Goal: Information Seeking & Learning: Learn about a topic

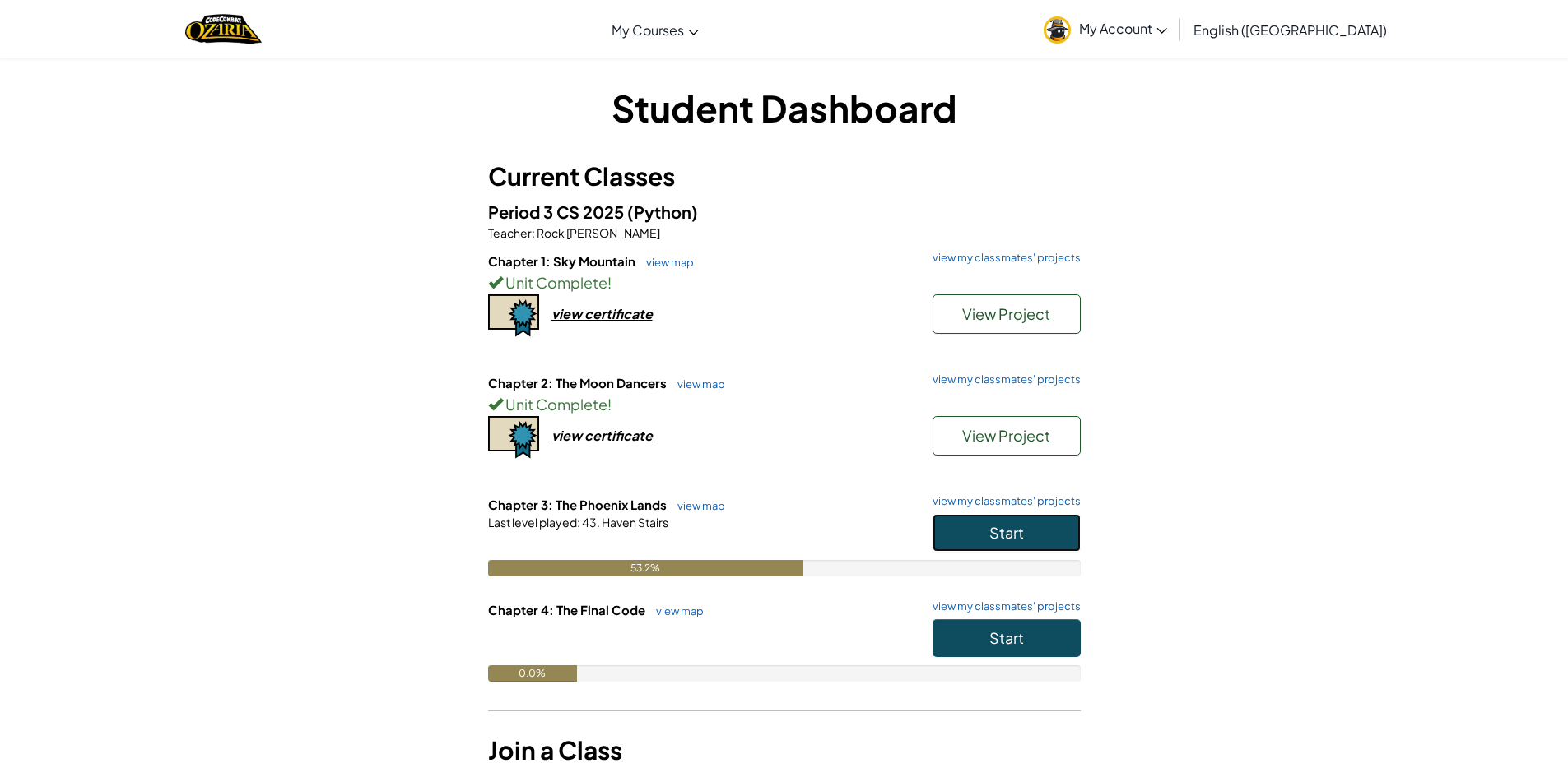
click at [991, 522] on button "Start" at bounding box center [1006, 533] width 149 height 38
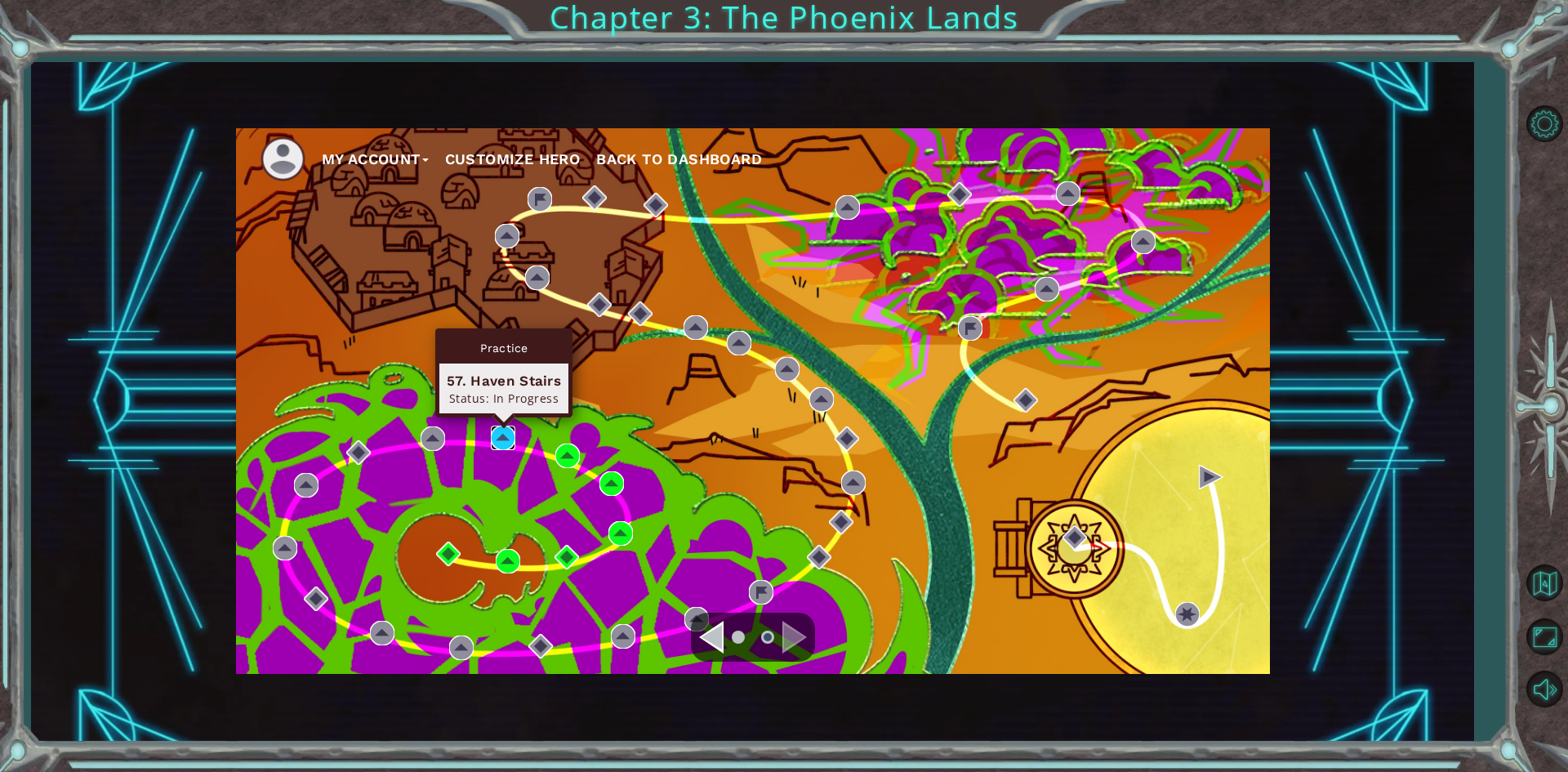
click at [499, 426] on img at bounding box center [503, 438] width 25 height 25
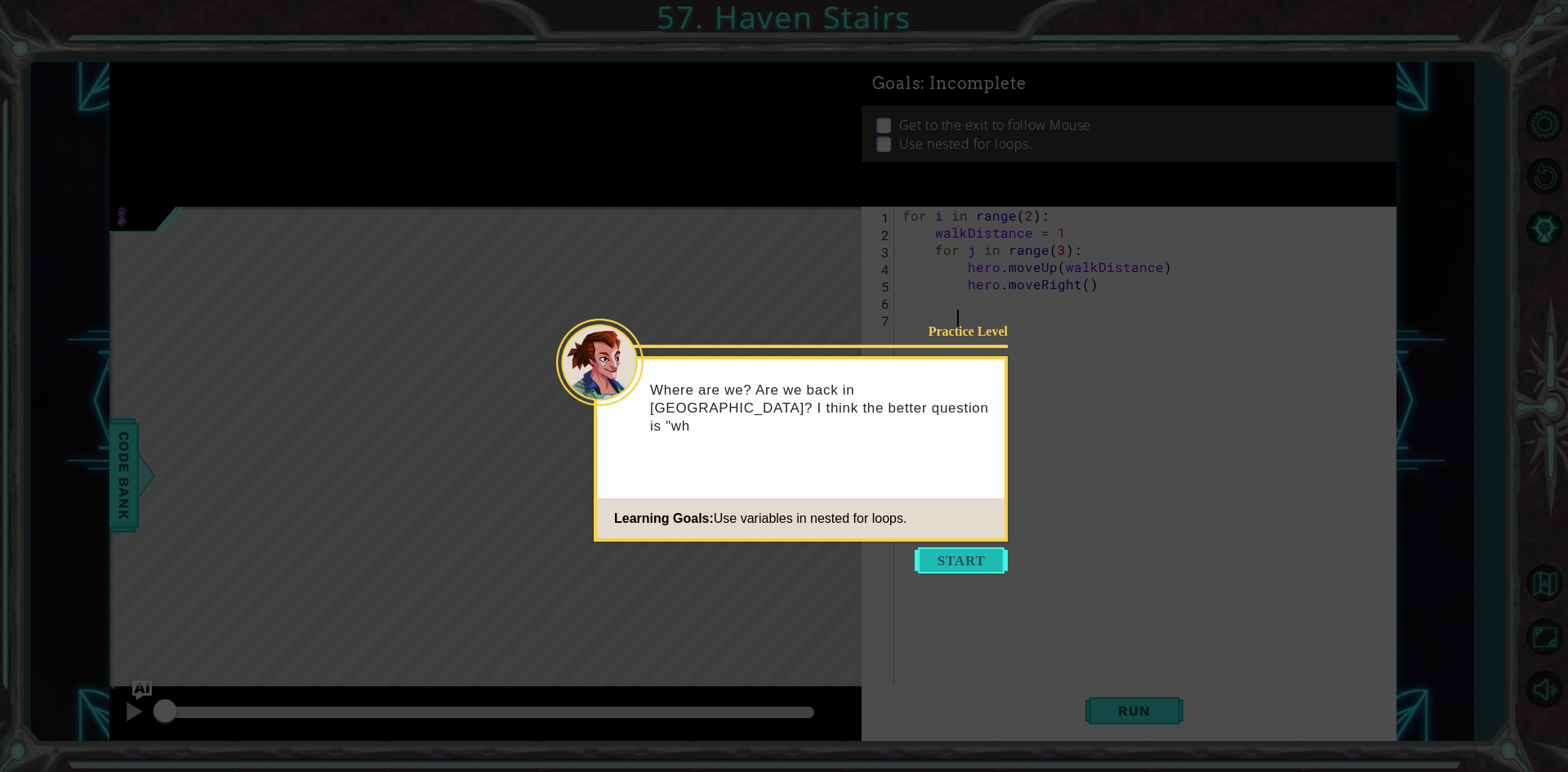
click at [958, 560] on button "Start" at bounding box center [961, 561] width 93 height 26
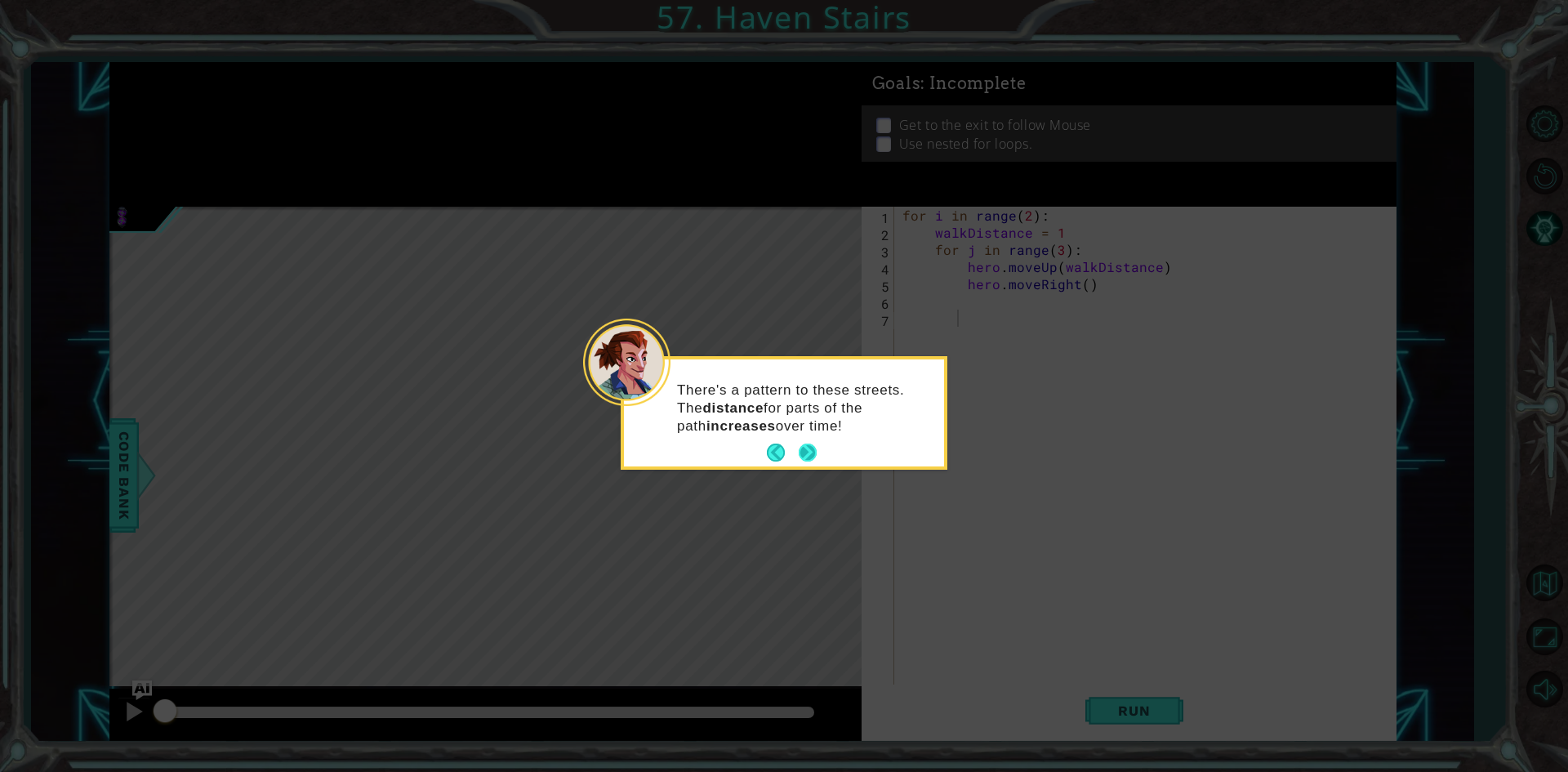
click at [805, 458] on button "Next" at bounding box center [808, 453] width 18 height 18
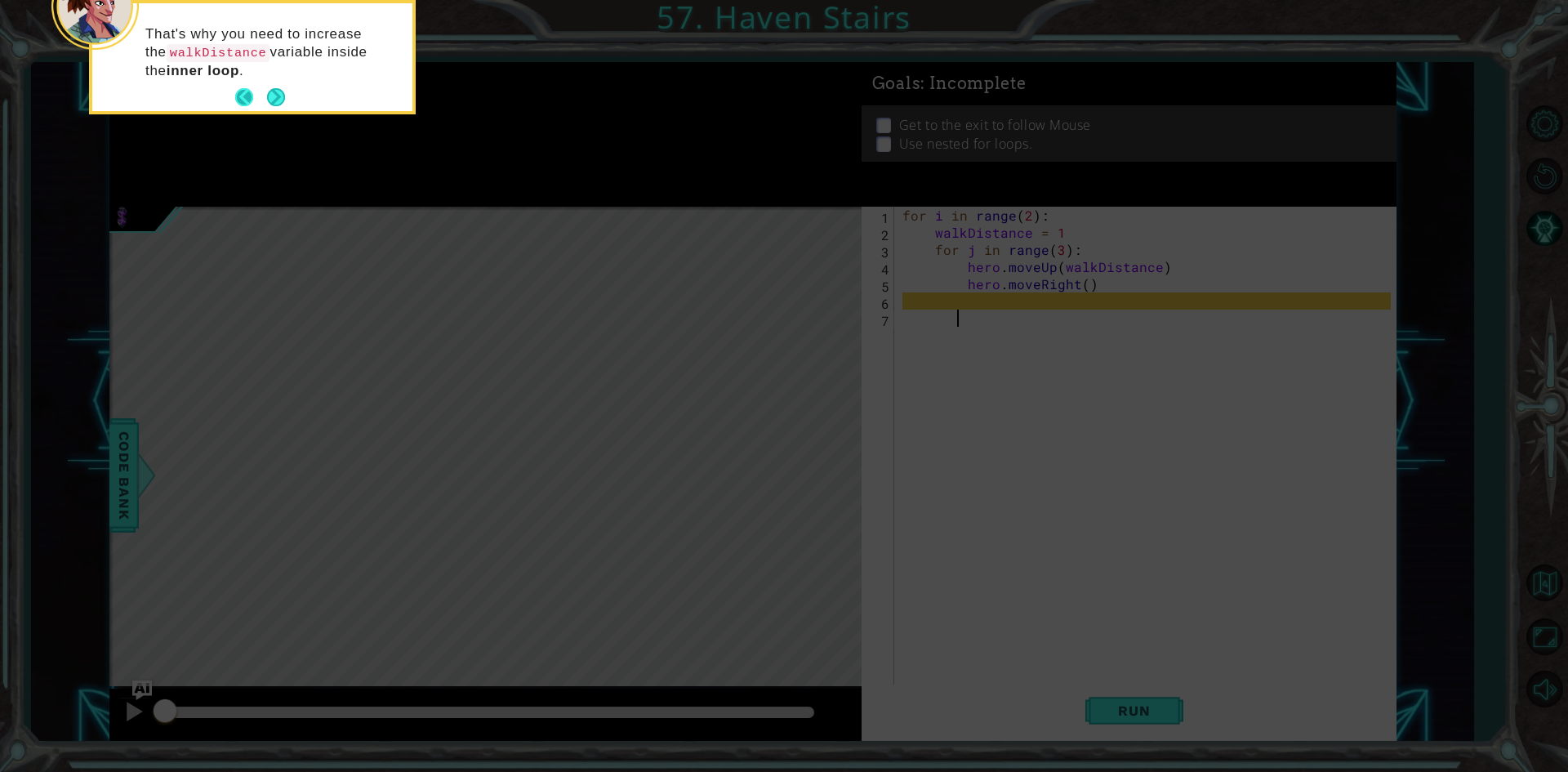
click at [264, 98] on button "Back" at bounding box center [251, 97] width 32 height 18
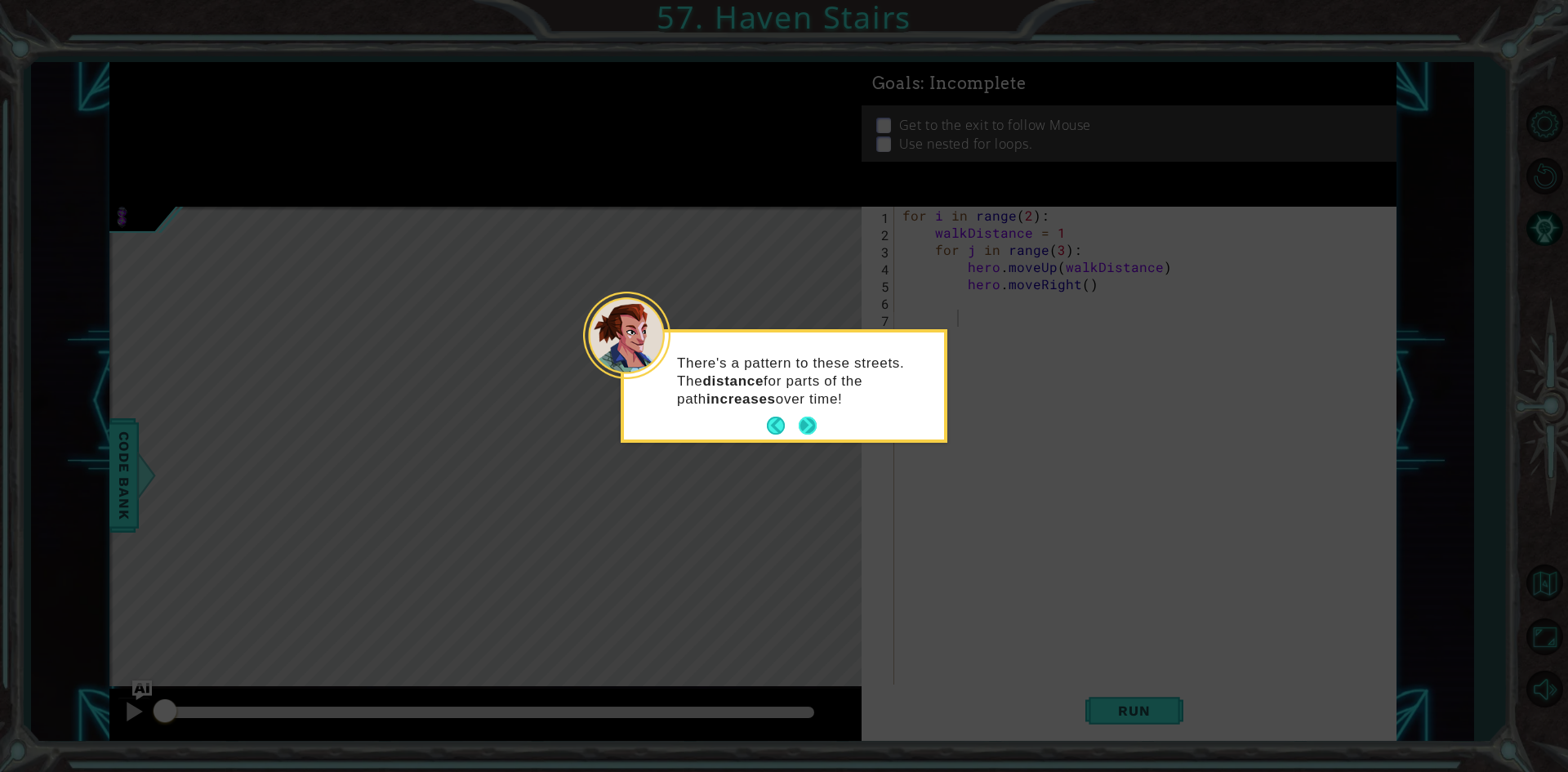
click at [814, 430] on button "Next" at bounding box center [808, 426] width 18 height 18
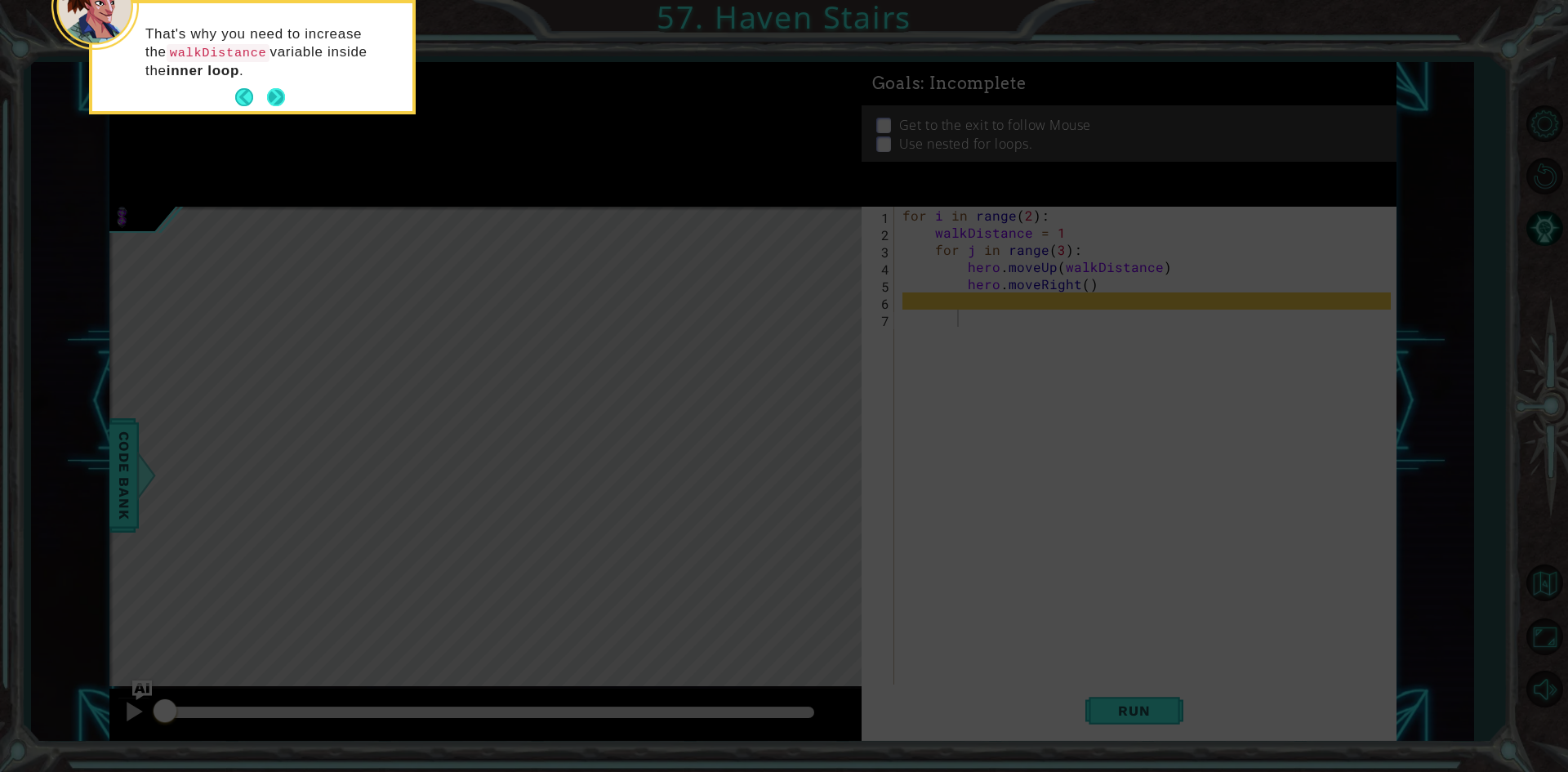
click at [270, 102] on button "Next" at bounding box center [276, 97] width 18 height 18
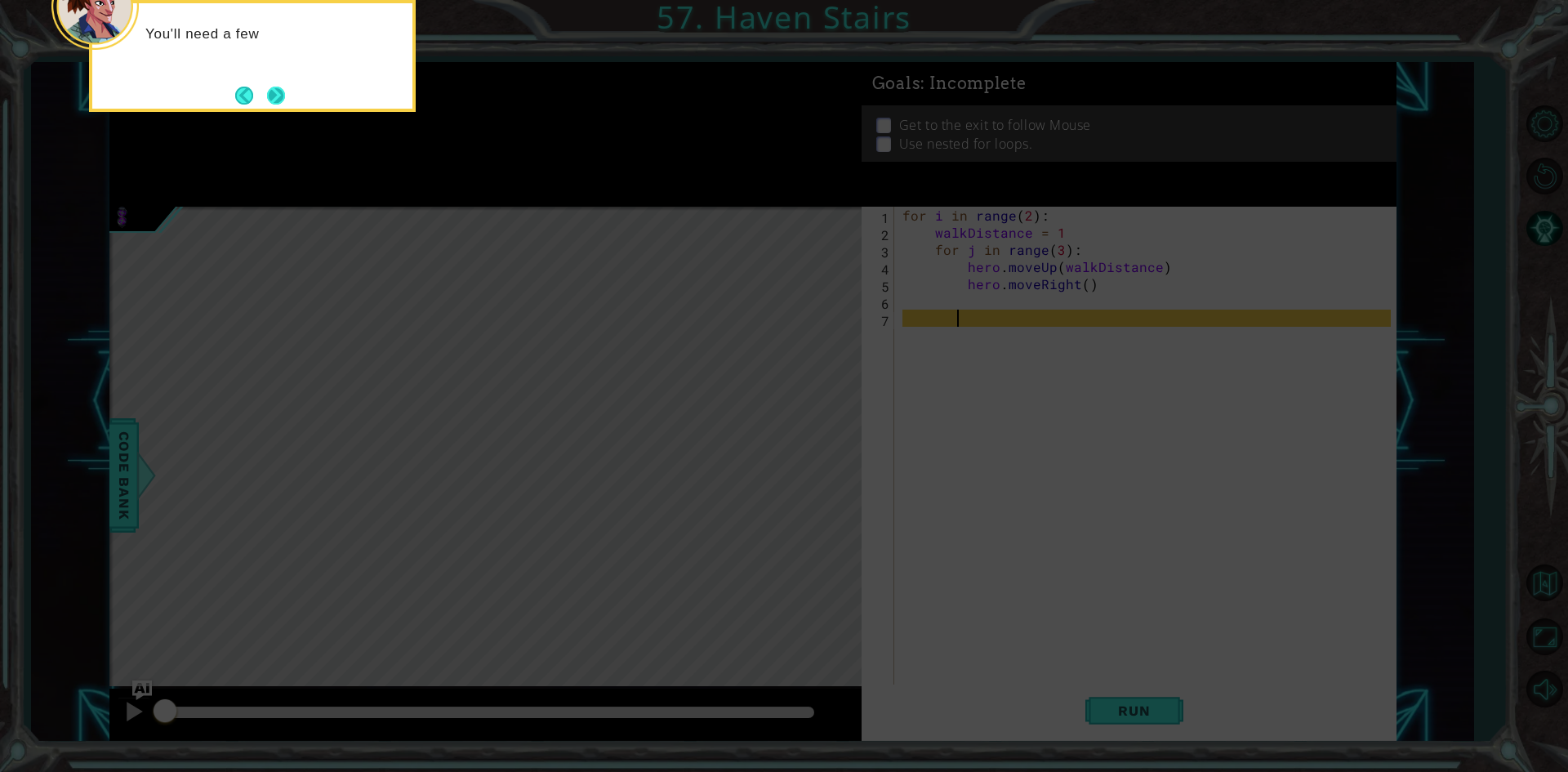
click at [285, 105] on button "Next" at bounding box center [276, 96] width 18 height 18
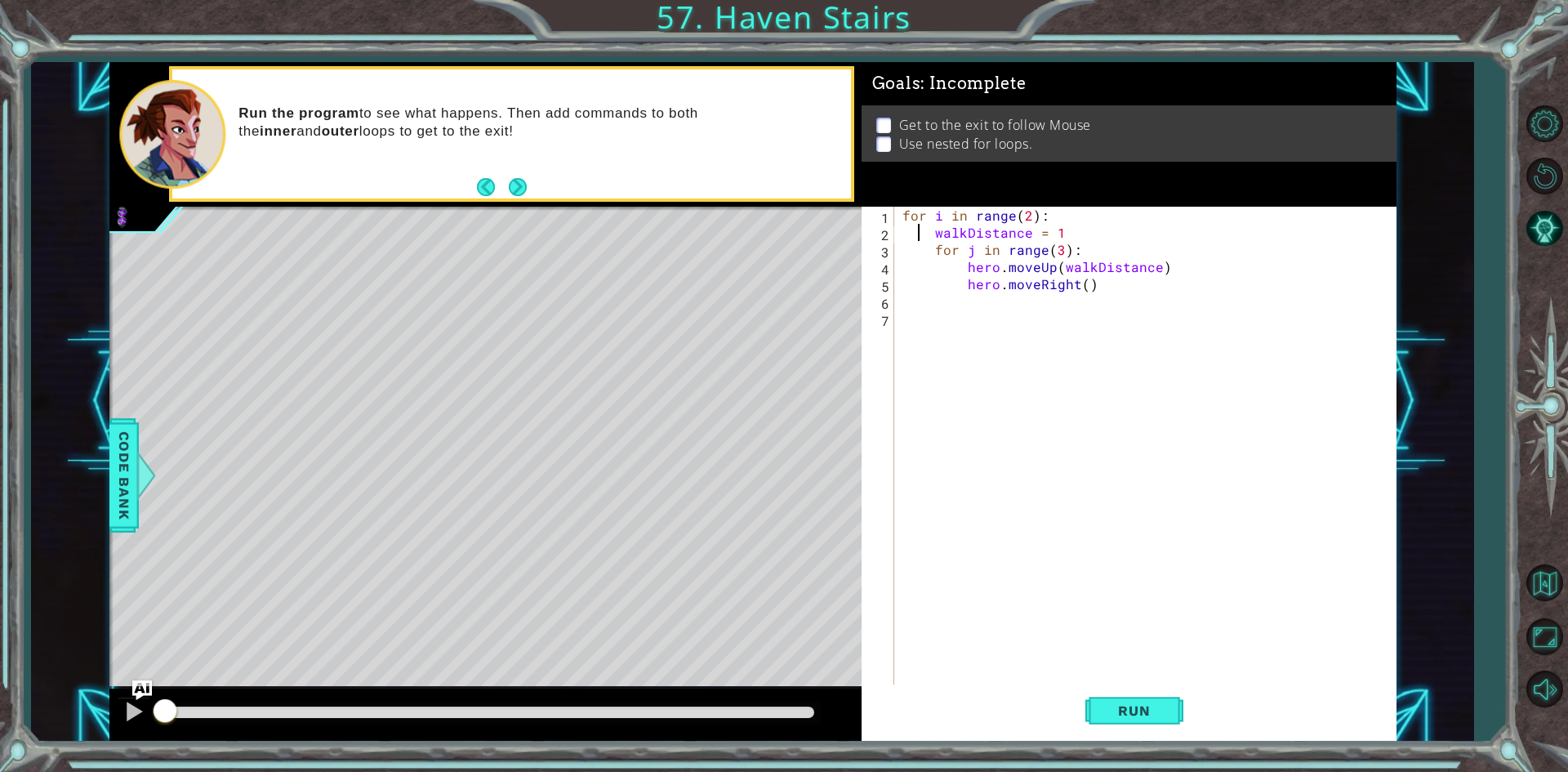
click at [919, 229] on div "for i in range ( 2 ) : walkDistance = 1 for j in range ( 3 ) : hero . moveUp ( …" at bounding box center [1149, 464] width 500 height 515
click at [932, 246] on div "for i in range ( 2 ) : walkDistance = 1 for j in range ( 3 ) : hero . moveUp ( …" at bounding box center [1149, 464] width 500 height 515
click at [930, 236] on div "for i in range ( 2 ) : walkDistance = 1 for j in range ( 3 ) : hero . moveUp ( …" at bounding box center [1149, 464] width 500 height 515
click at [940, 270] on div "for i in range ( 2 ) : walkDistance = 1 for j in range ( 3 ) : hero . moveUp ( …" at bounding box center [1149, 464] width 500 height 515
click at [951, 288] on div "for i in range ( 2 ) : walkDistance = 1 for j in range ( 3 ) : hero . moveUp ( …" at bounding box center [1149, 464] width 500 height 515
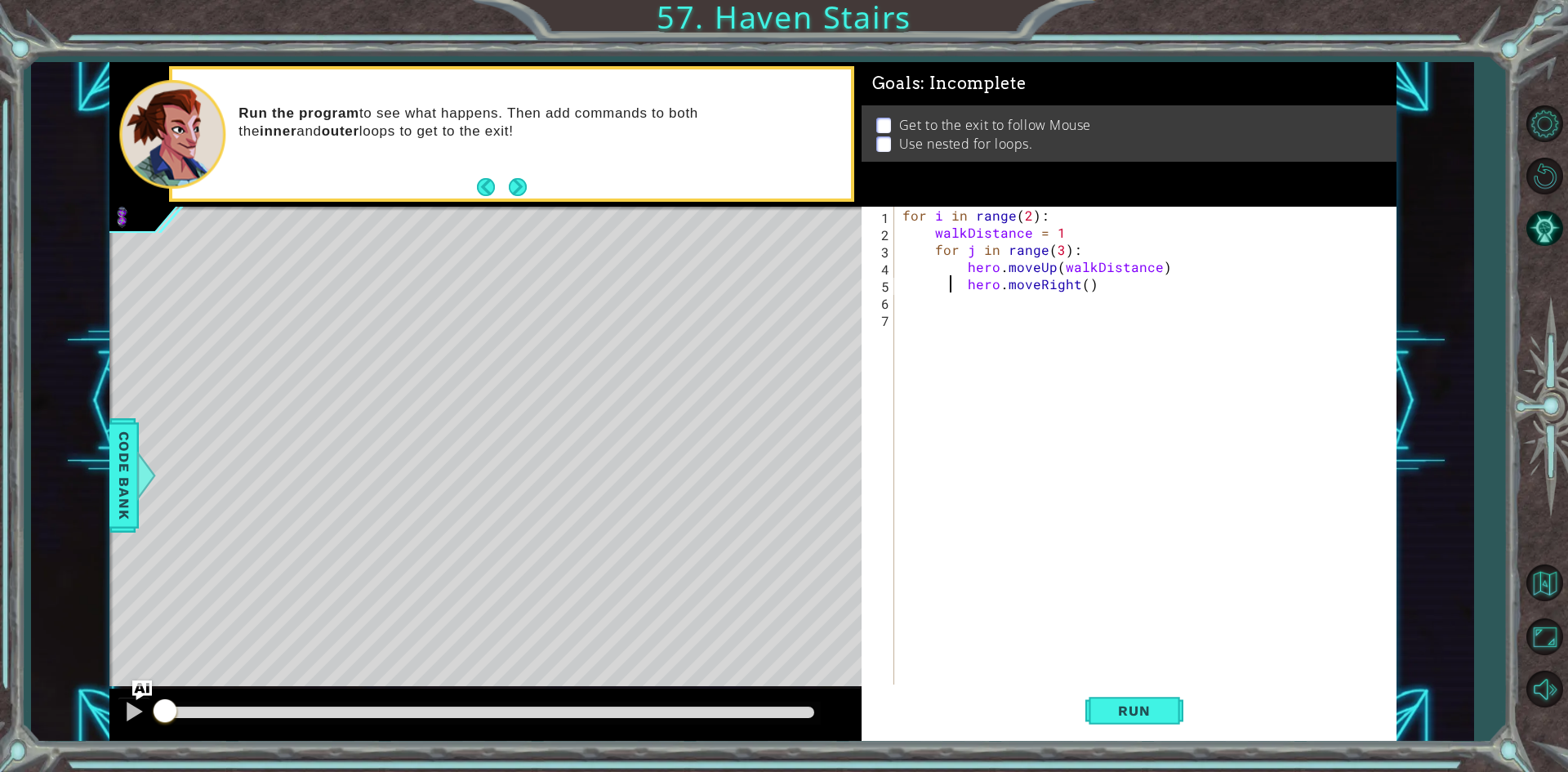
type textarea "hero.moveRight()"
click at [1130, 662] on div "for i in range ( 2 ) : walkDistance = 1 for j in range ( 3 ) : hero . moveUp ( …" at bounding box center [1149, 464] width 500 height 515
click at [1119, 693] on button "Run" at bounding box center [1134, 711] width 98 height 53
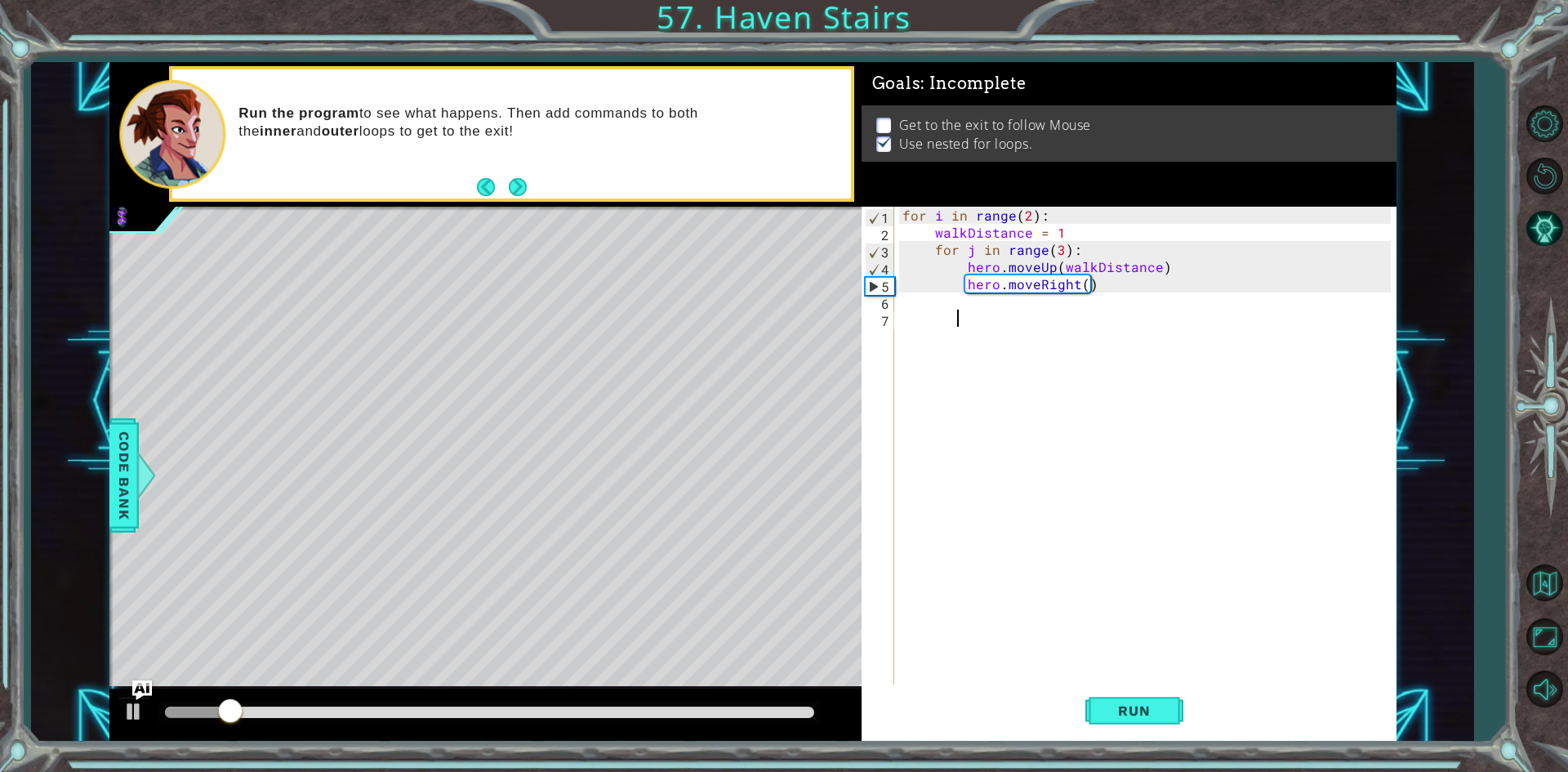
click at [980, 316] on div "for i in range ( 2 ) : walkDistance = 1 for j in range ( 3 ) : hero . moveUp ( …" at bounding box center [1149, 464] width 500 height 515
click at [997, 297] on div "for i in range ( 2 ) : walkDistance = 1 for j in range ( 3 ) : hero . moveUp ( …" at bounding box center [1149, 464] width 500 height 515
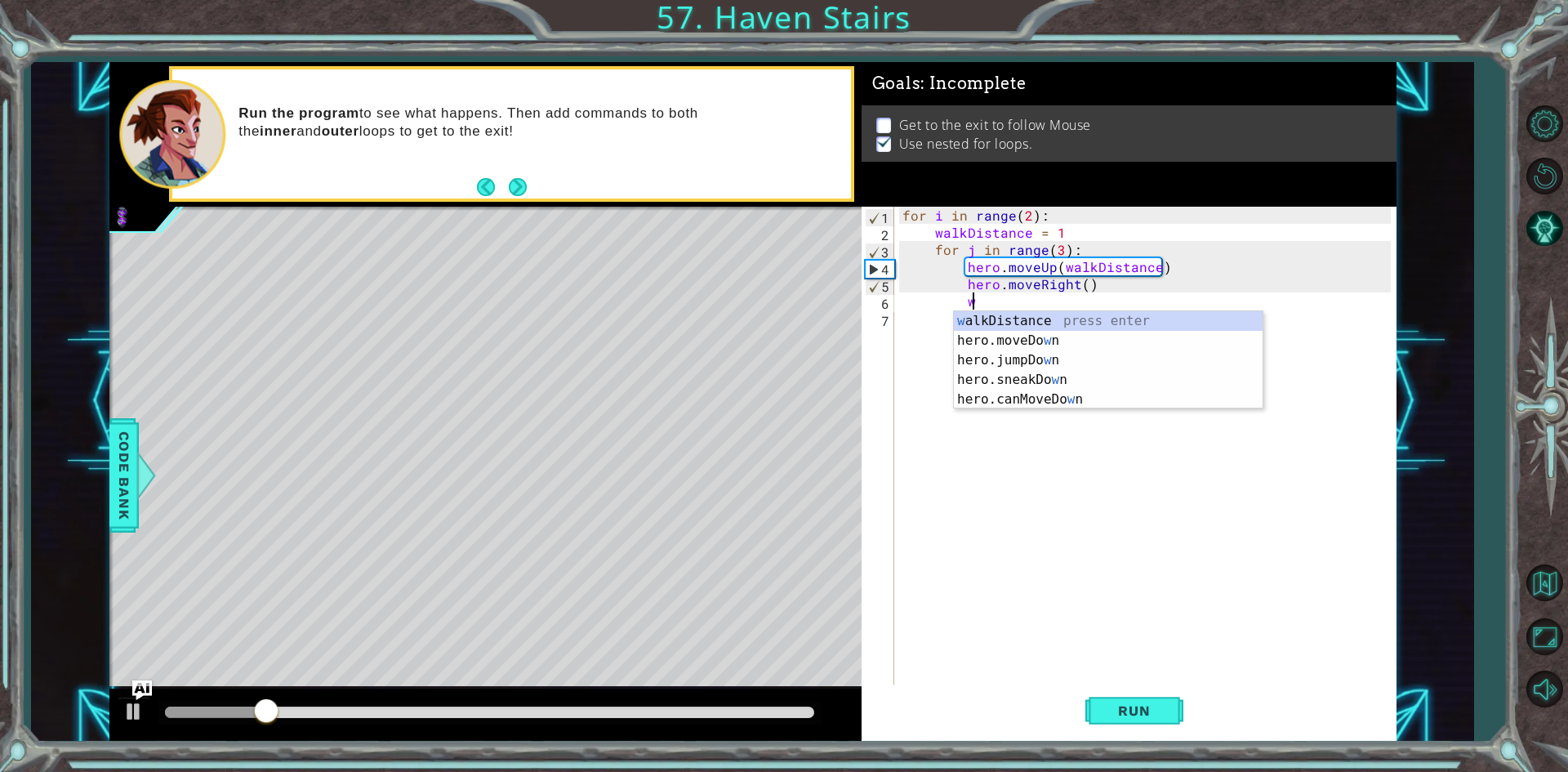
scroll to position [0, 4]
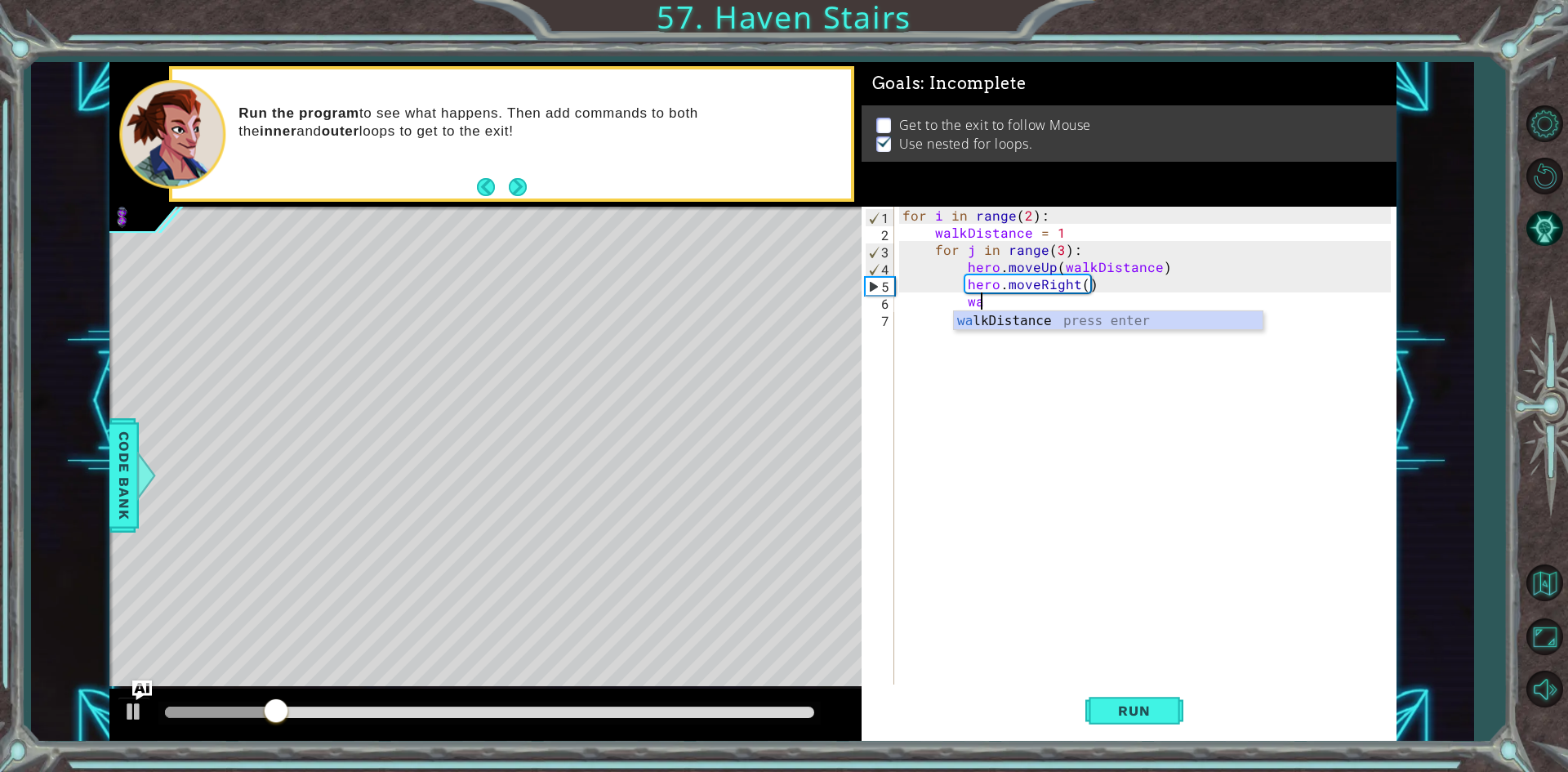
type textarea "wak"
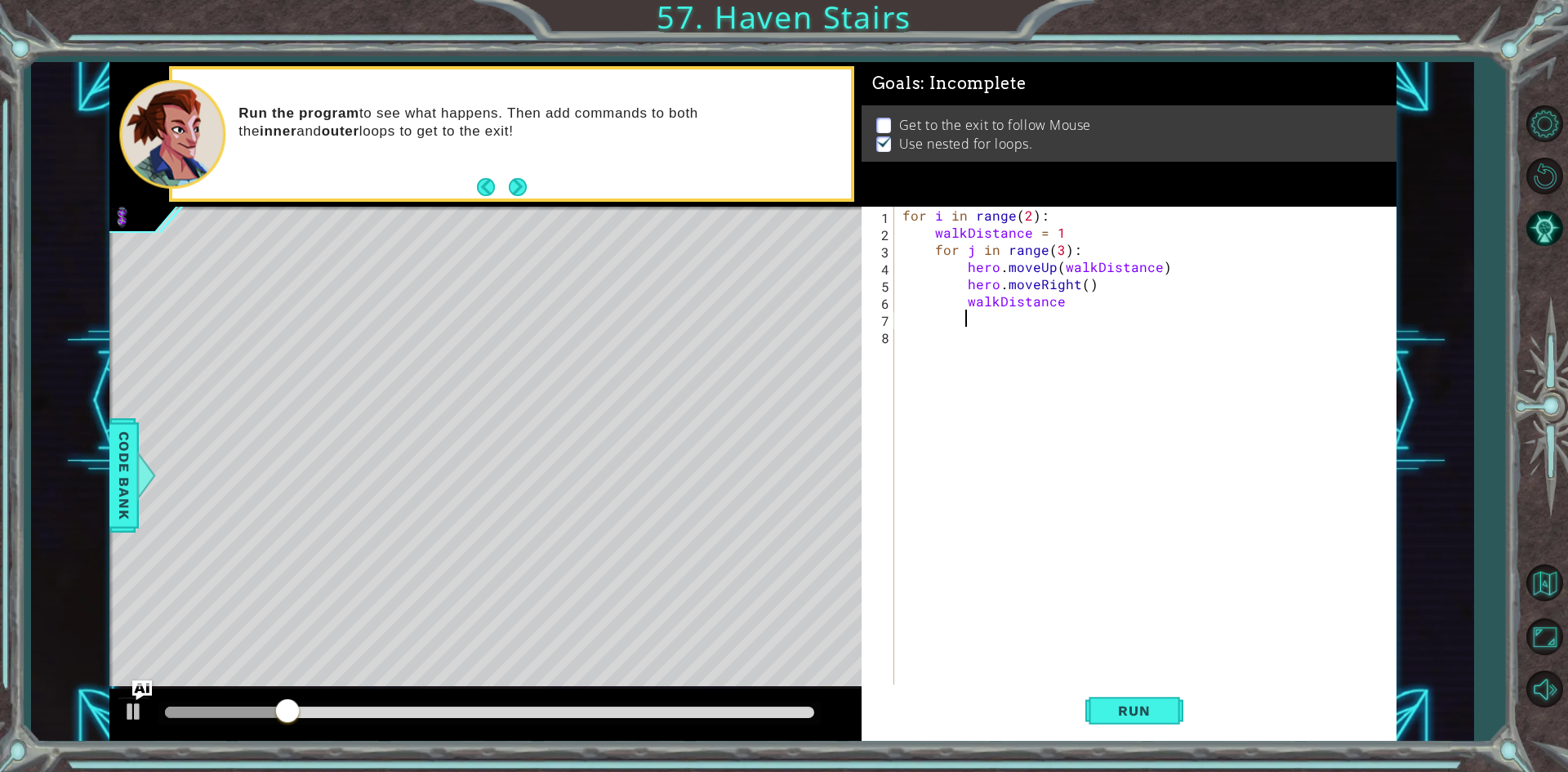
scroll to position [0, 3]
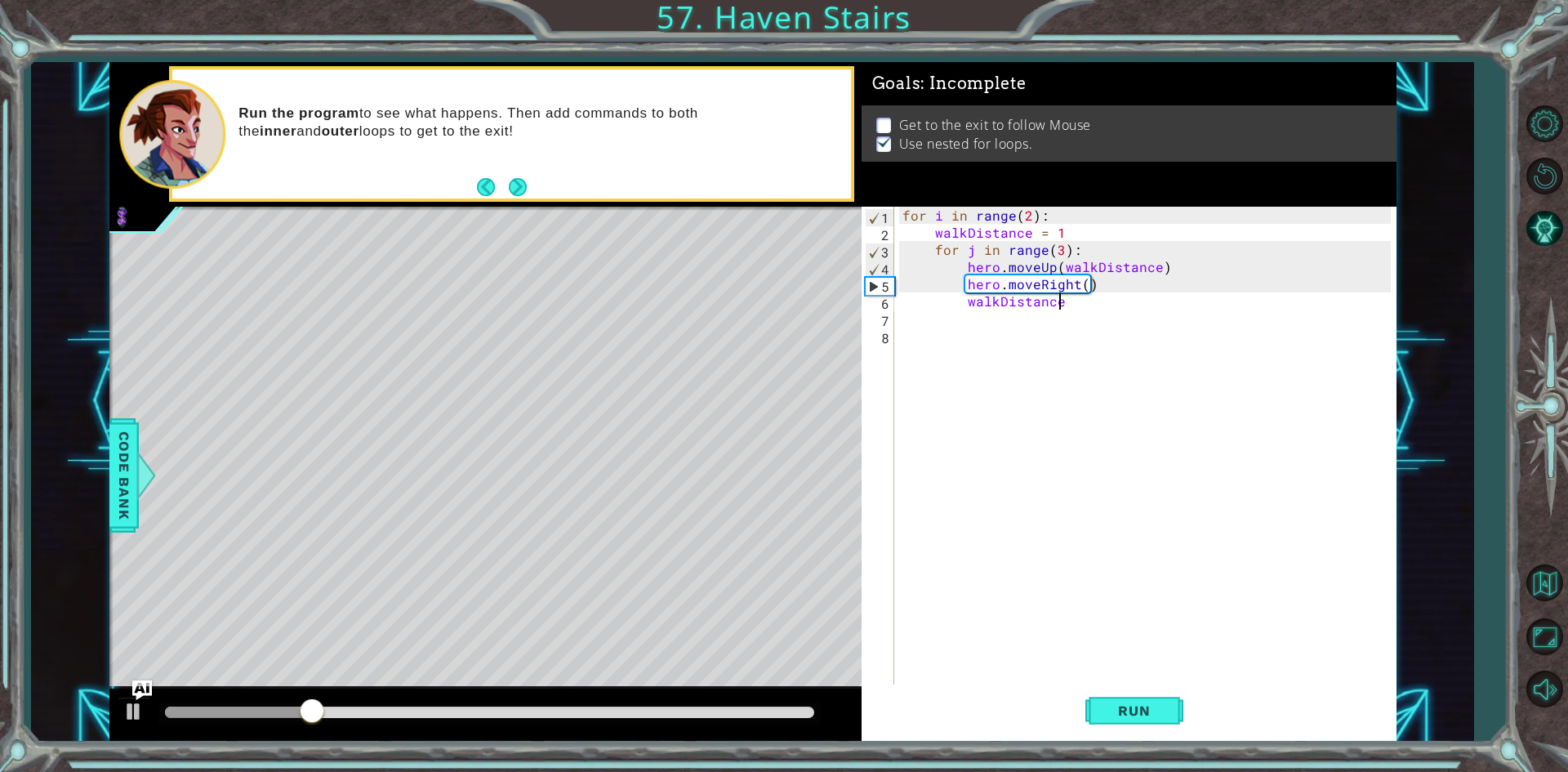
drag, startPoint x: 1076, startPoint y: 295, endPoint x: 1063, endPoint y: 290, distance: 13.9
click at [1072, 292] on div "for i in range ( 2 ) : walkDistance = 1 for j in range ( 3 ) : hero . moveUp ( …" at bounding box center [1149, 464] width 500 height 515
type textarea "walkDistance = walkDistance + 1"
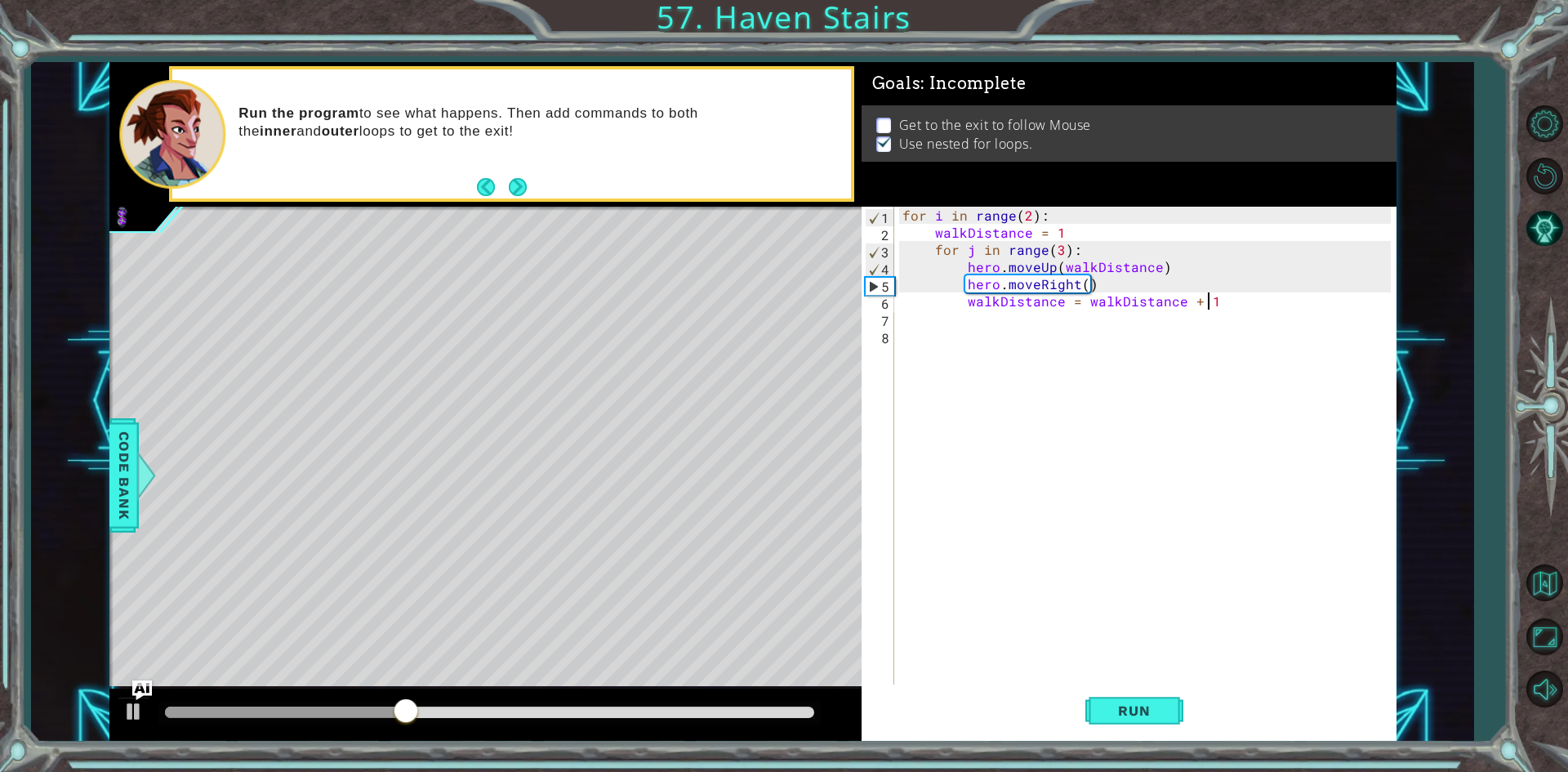
click at [1080, 345] on div "for i in range ( 2 ) : walkDistance = 1 for j in range ( 3 ) : hero . moveUp ( …" at bounding box center [1149, 464] width 500 height 515
click at [1122, 729] on button "Run" at bounding box center [1134, 711] width 98 height 53
click at [1028, 218] on div "for i in range ( 2 ) : walkDistance = 1 for j in range ( 3 ) : hero . moveUp ( …" at bounding box center [1149, 464] width 500 height 515
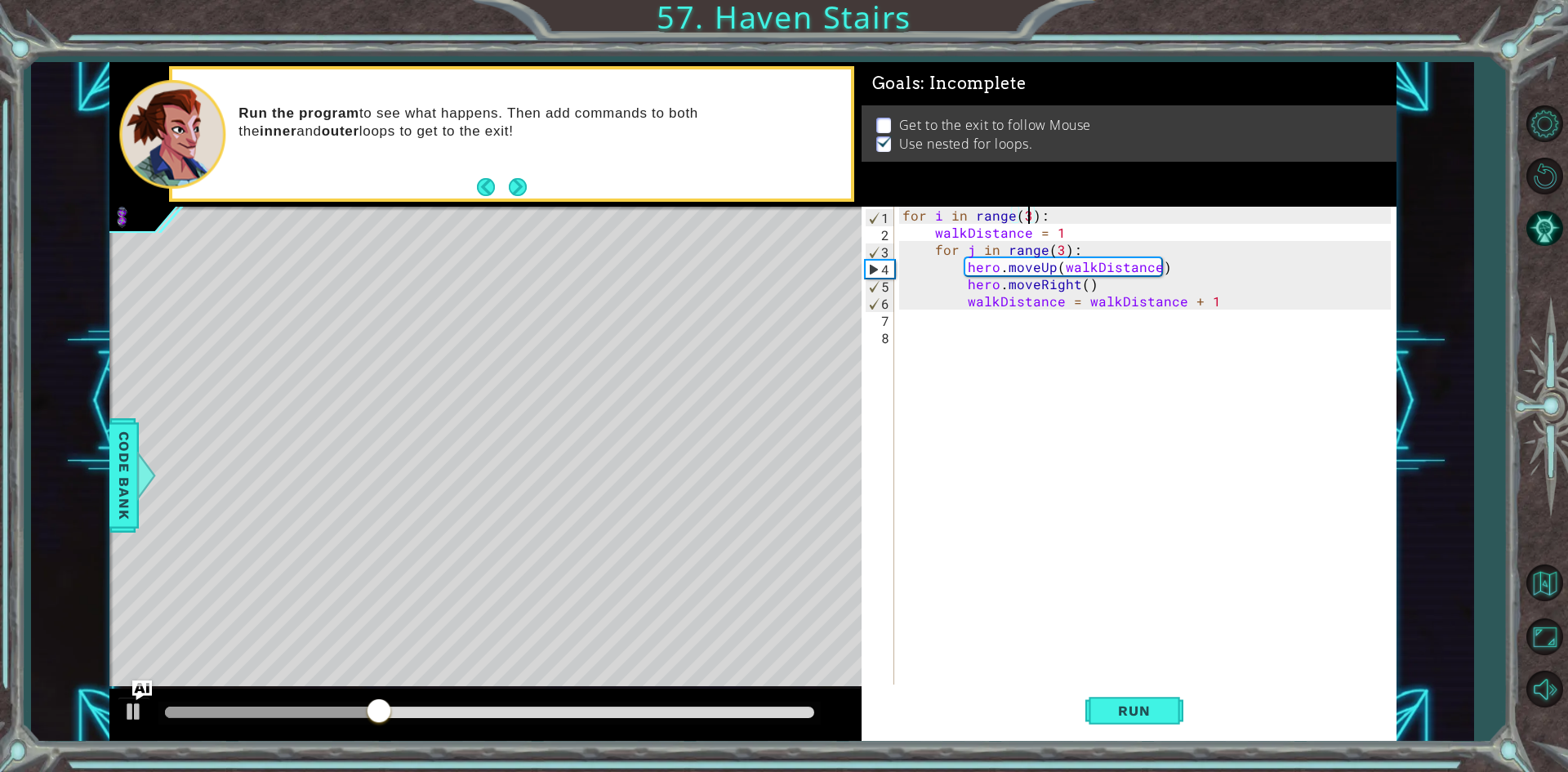
scroll to position [0, 7]
click at [1057, 248] on div "for i in range ( 3 ) : walkDistance = 1 for j in range ( 3 ) : hero . moveUp ( …" at bounding box center [1149, 464] width 500 height 515
click at [1156, 690] on button "Run" at bounding box center [1134, 711] width 98 height 53
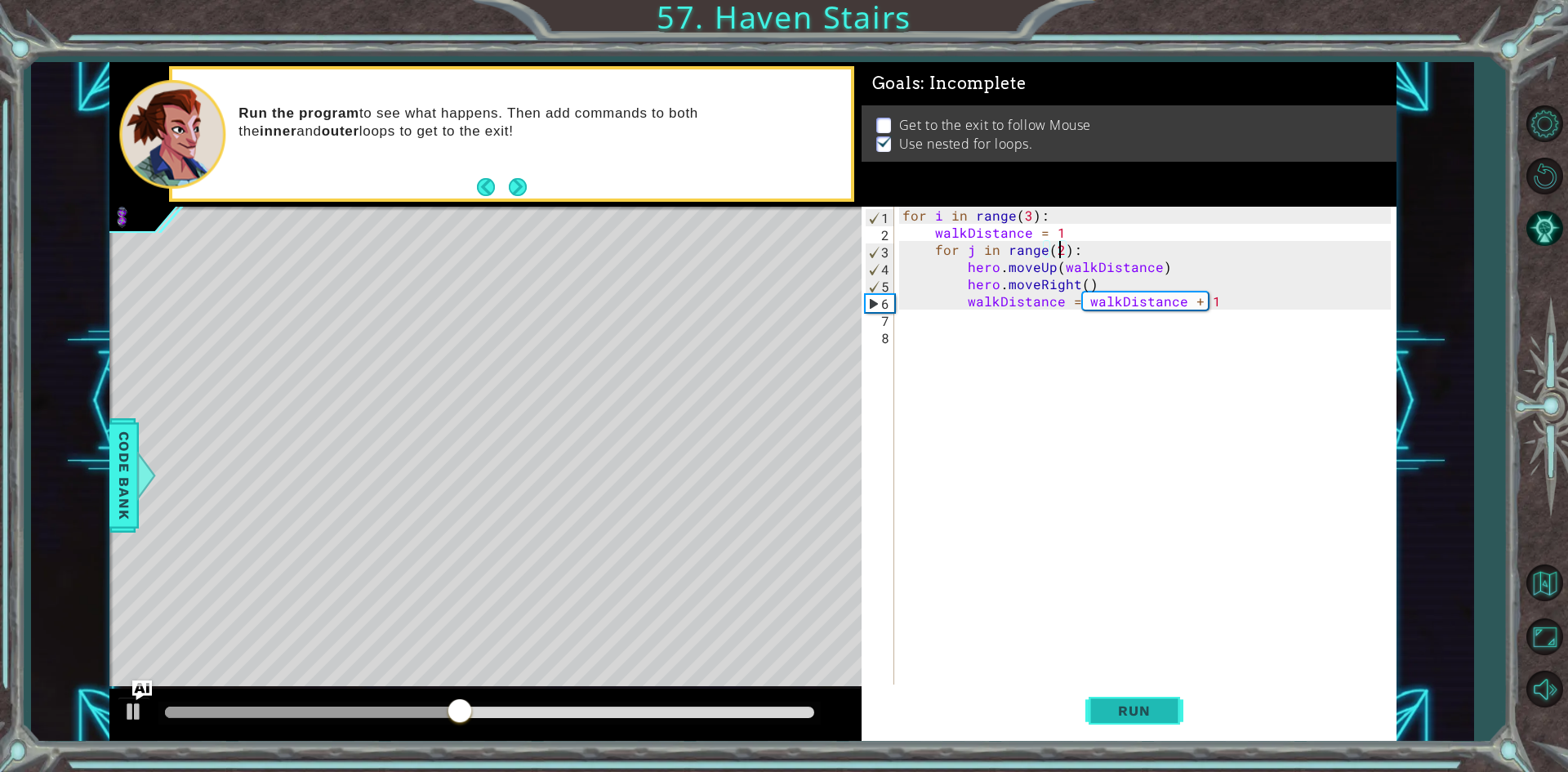
click at [1132, 713] on span "Run" at bounding box center [1134, 711] width 64 height 16
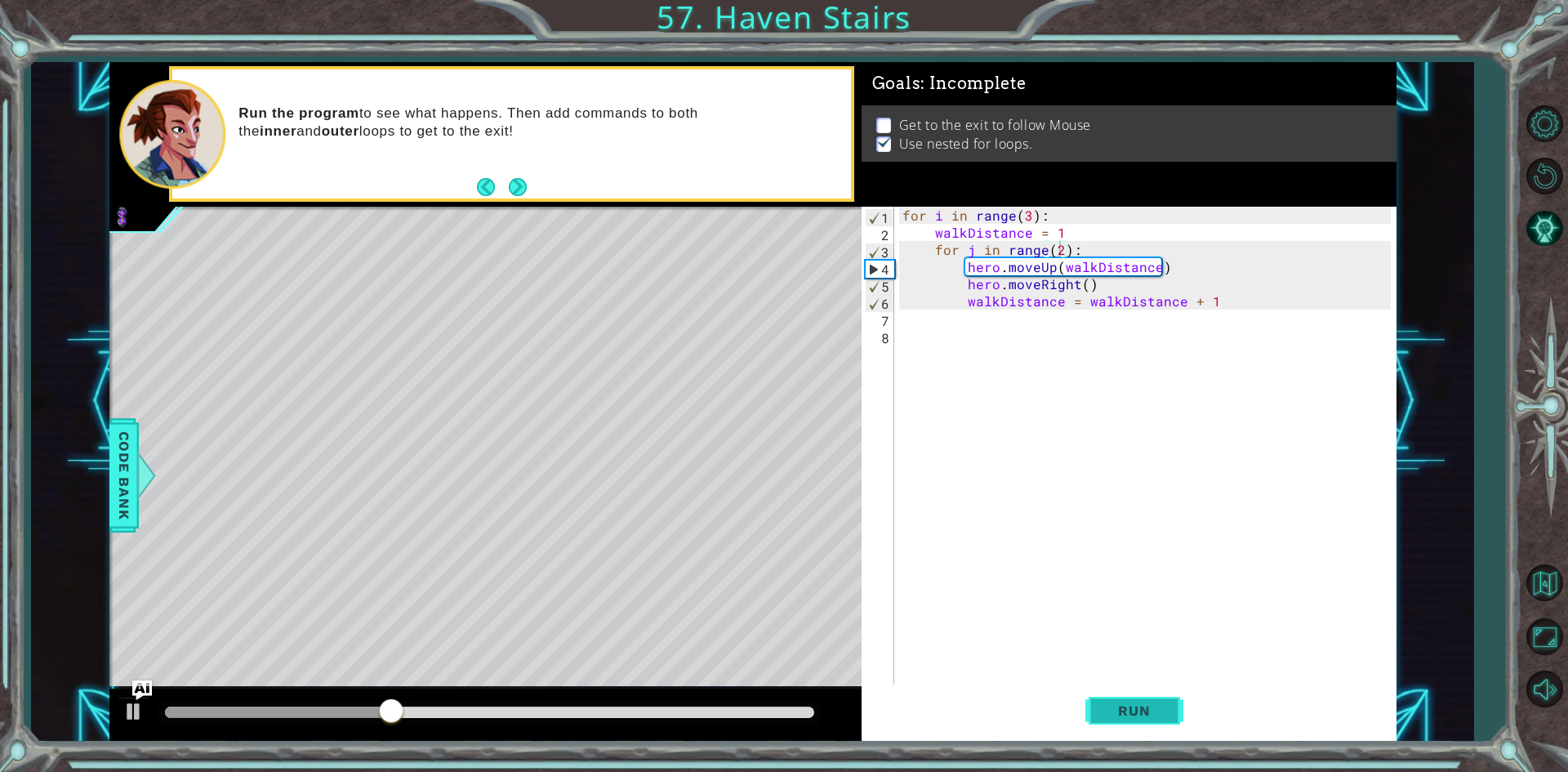
click at [1169, 708] on button "Run" at bounding box center [1134, 711] width 98 height 53
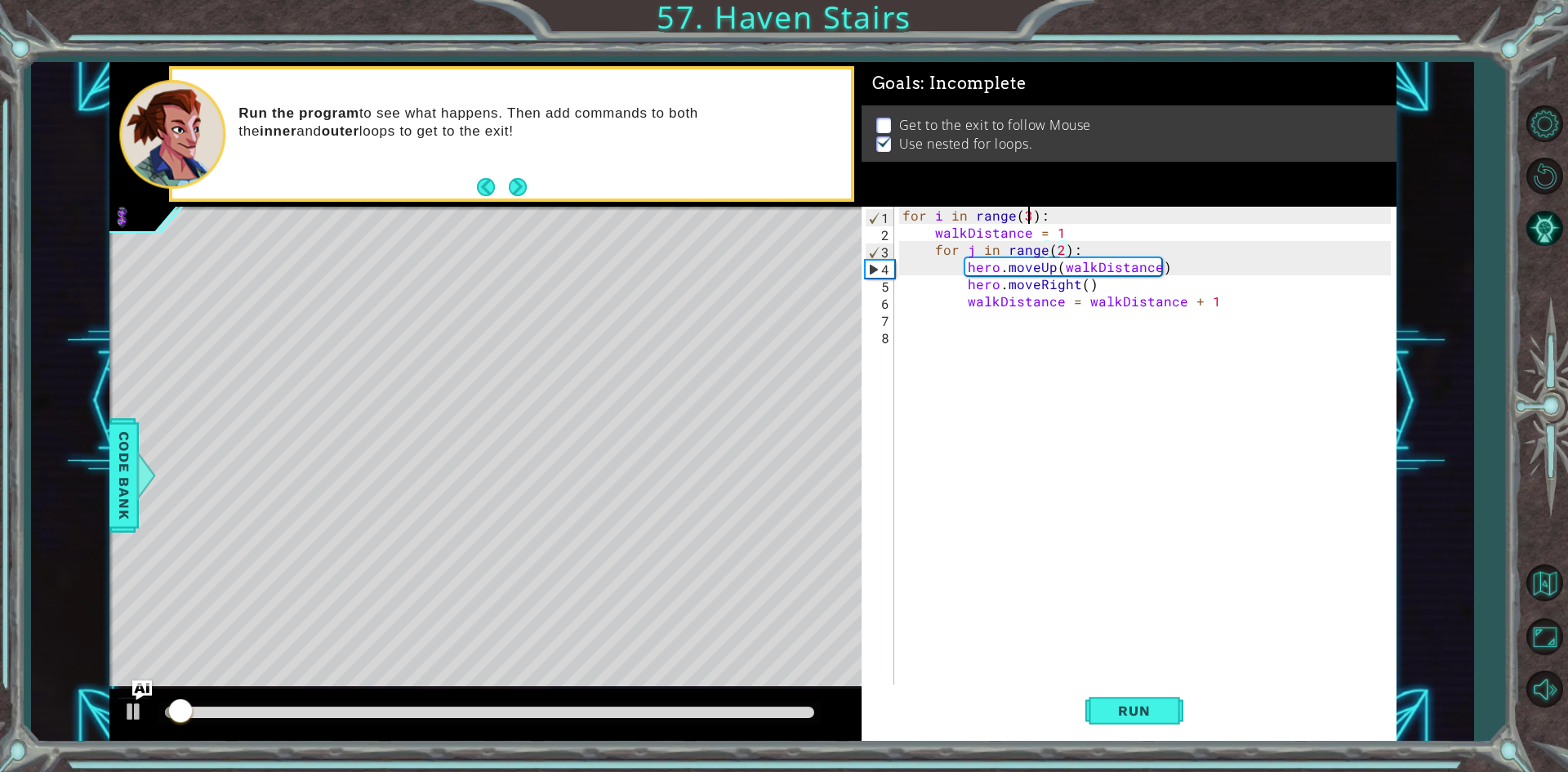
click at [1025, 207] on div "for i in range ( 3 ) : walkDistance = 1 for j in range ( 2 ) : hero . moveUp ( …" at bounding box center [1149, 464] width 500 height 515
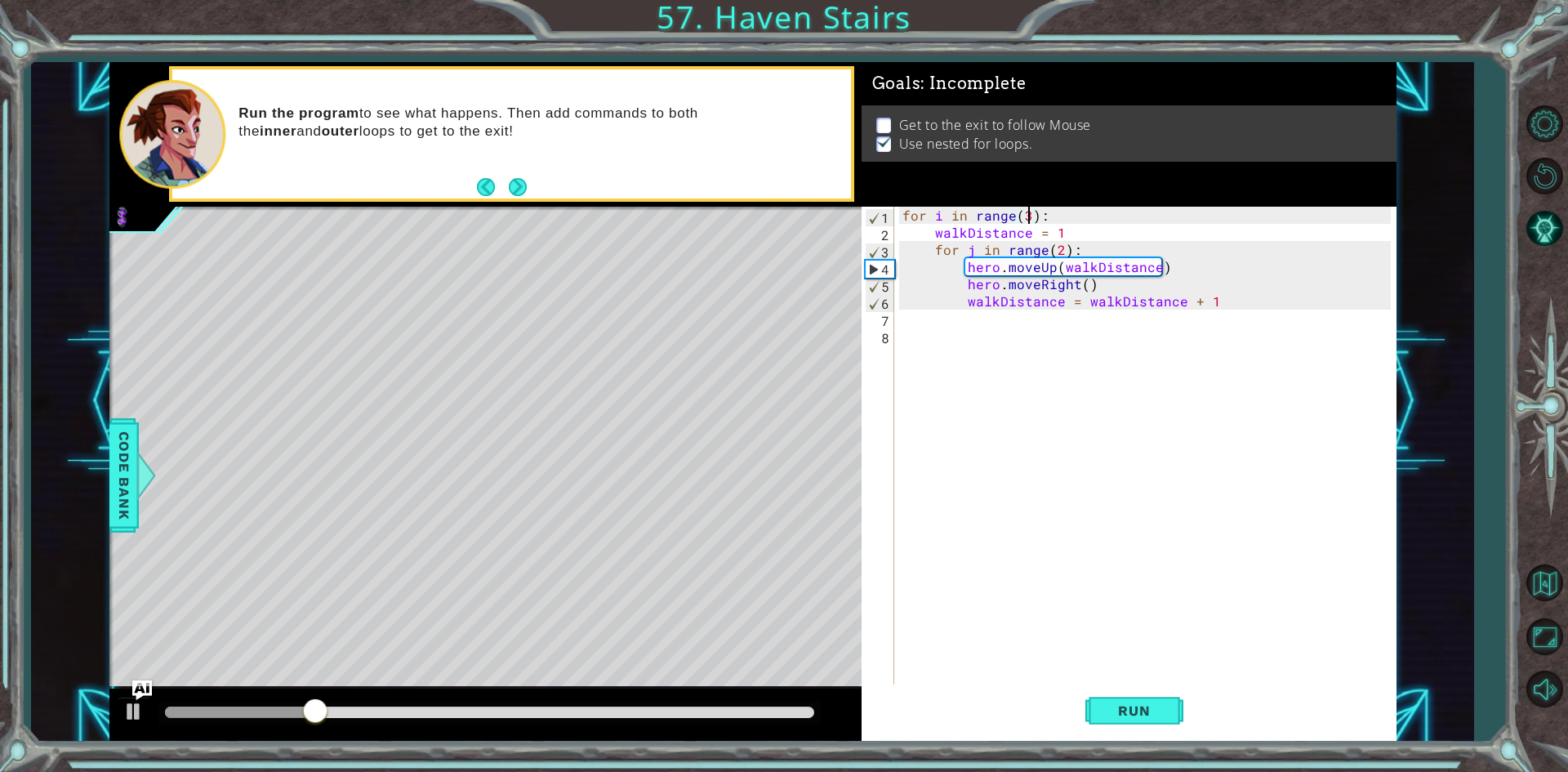
click at [1061, 249] on div "for i in range ( 3 ) : walkDistance = 1 for j in range ( 2 ) : hero . moveUp ( …" at bounding box center [1149, 464] width 500 height 515
type textarea "for j in range(3):"
click at [1113, 700] on button "Run" at bounding box center [1134, 711] width 98 height 53
click at [1087, 335] on div "for i in range ( 3 ) : walkDistance = 1 for j in range ( 3 ) : hero . moveUp ( …" at bounding box center [1149, 464] width 500 height 515
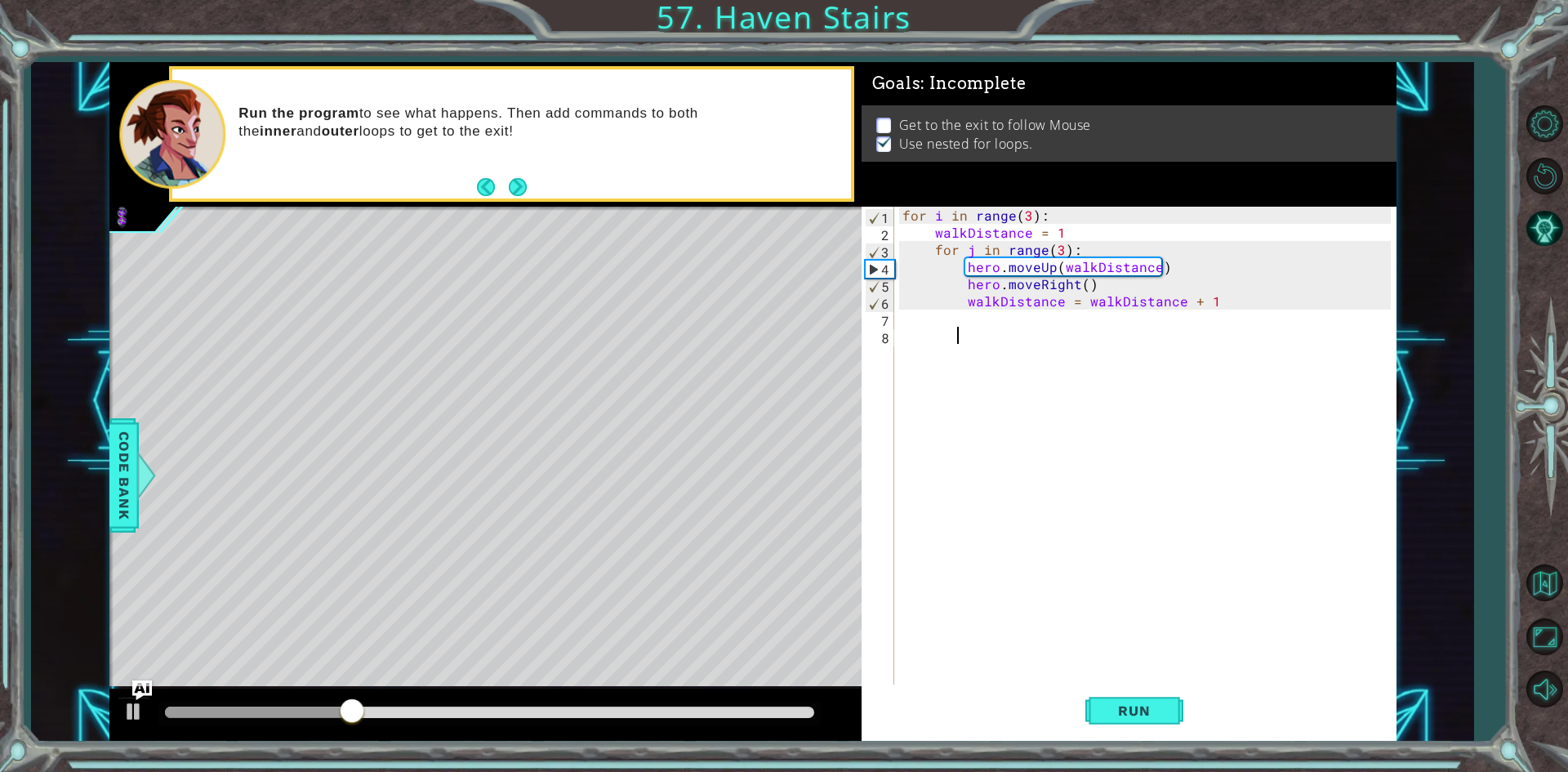
scroll to position [0, 2]
click at [1053, 323] on div "for i in range ( 3 ) : walkDistance = 1 for j in range ( 3 ) : hero . moveUp ( …" at bounding box center [1149, 464] width 500 height 515
click at [1118, 318] on div "for i in range ( 3 ) : walkDistance = 1 for j in range ( 3 ) : hero . moveUp ( …" at bounding box center [1149, 464] width 500 height 515
click at [964, 322] on div "for i in range ( 3 ) : walkDistance = 1 for j in range ( 3 ) : hero . moveUp ( …" at bounding box center [1149, 464] width 500 height 515
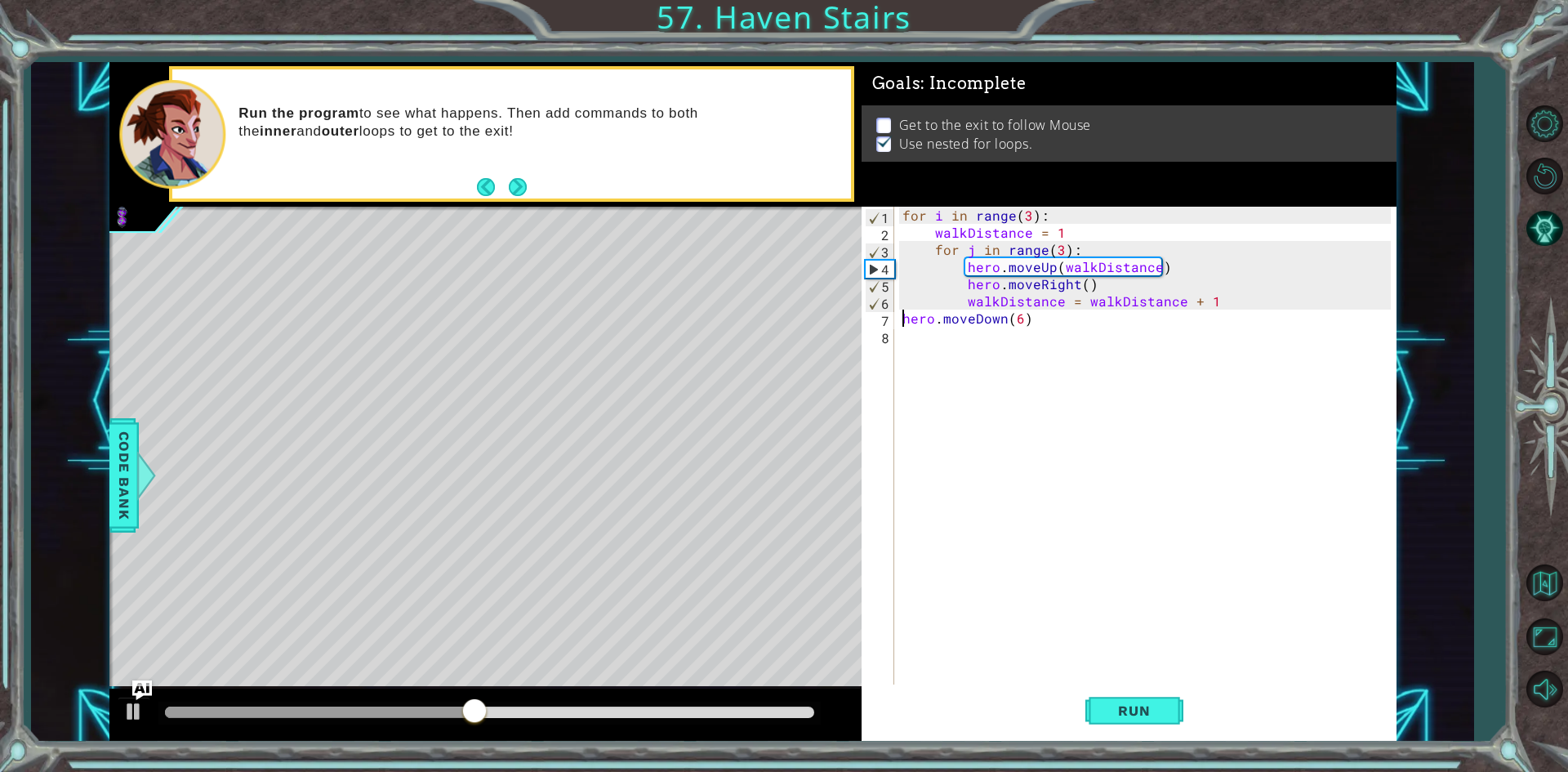
type textarea "hero.moveDown(6)"
click at [928, 345] on div "for i in range ( 3 ) : walkDistance = 1 for j in range ( 3 ) : hero . moveUp ( …" at bounding box center [1149, 464] width 500 height 515
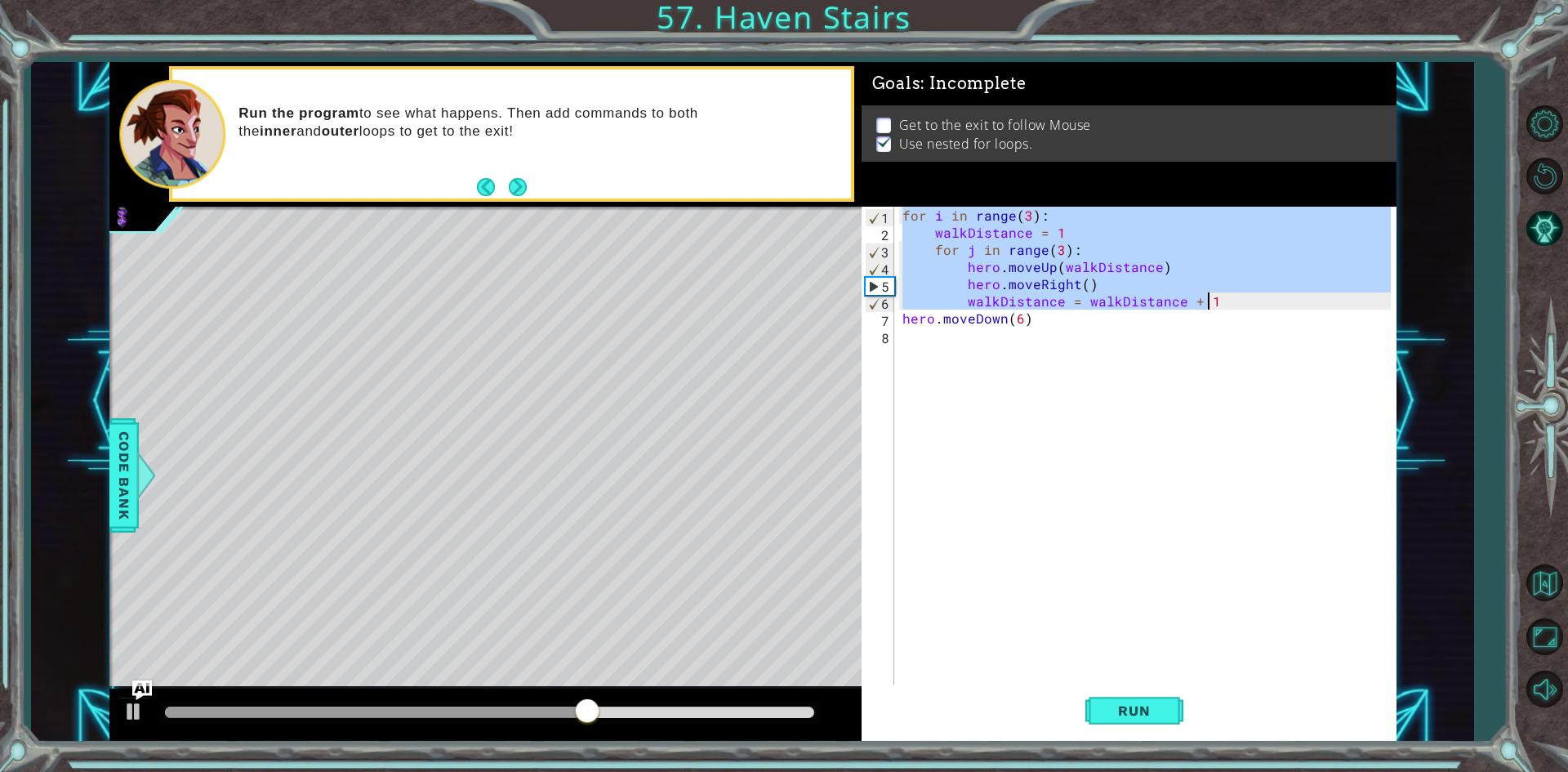
drag, startPoint x: 898, startPoint y: 209, endPoint x: 1217, endPoint y: 297, distance: 330.9
click at [1217, 297] on div "for i in range ( 3 ) : walkDistance = 1 for j in range ( 3 ) : hero . moveUp ( …" at bounding box center [1145, 447] width 492 height 480
type textarea "hero.moveRight() walkDistance = walkDistance + 1"
click at [1001, 340] on div "for i in range ( 3 ) : walkDistance = 1 for j in range ( 3 ) : hero . moveUp ( …" at bounding box center [1149, 464] width 500 height 515
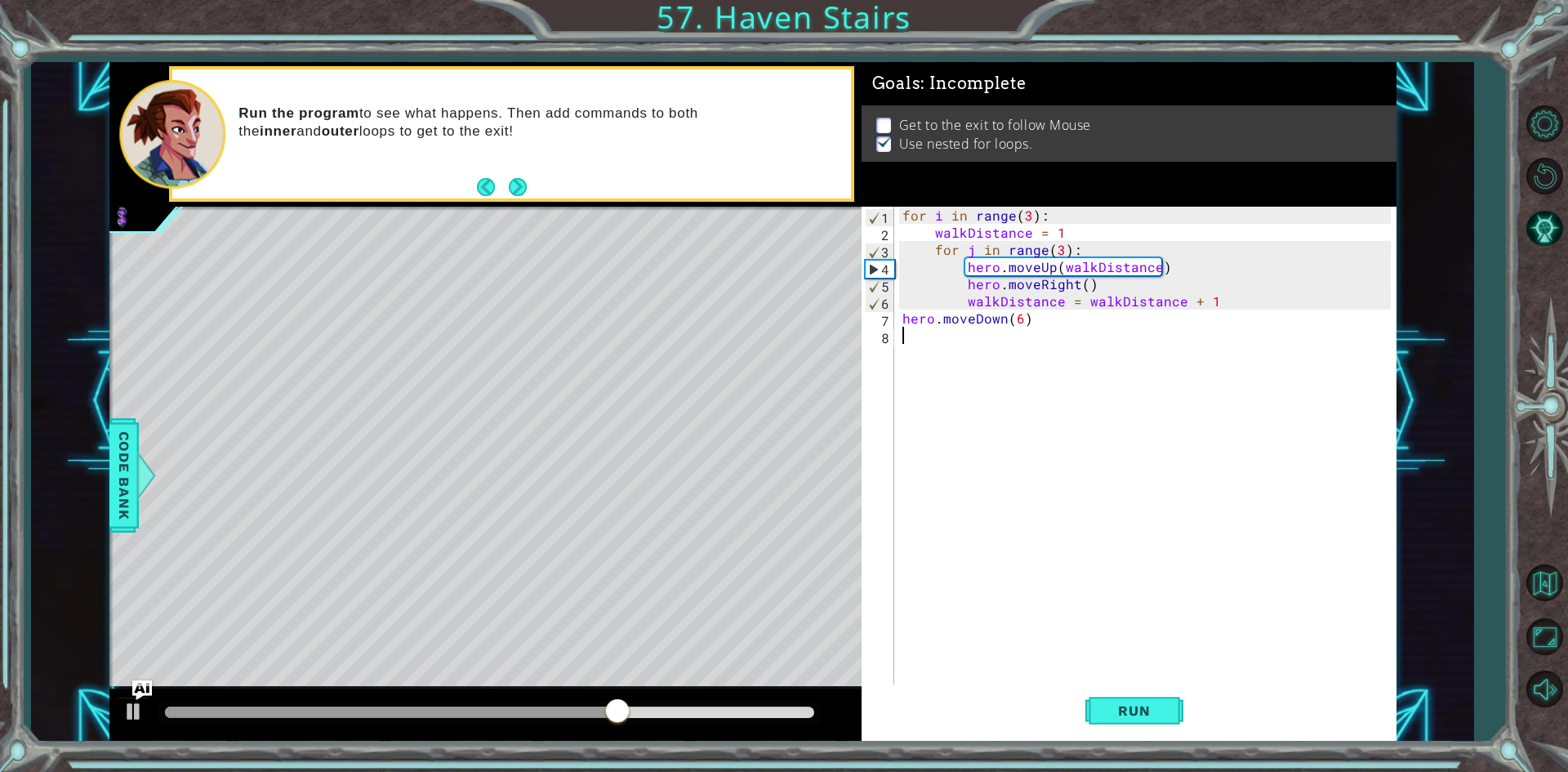
paste textarea "walkDistance = walkDistance + 1"
type textarea "walkDistance = walkDistance + 1"
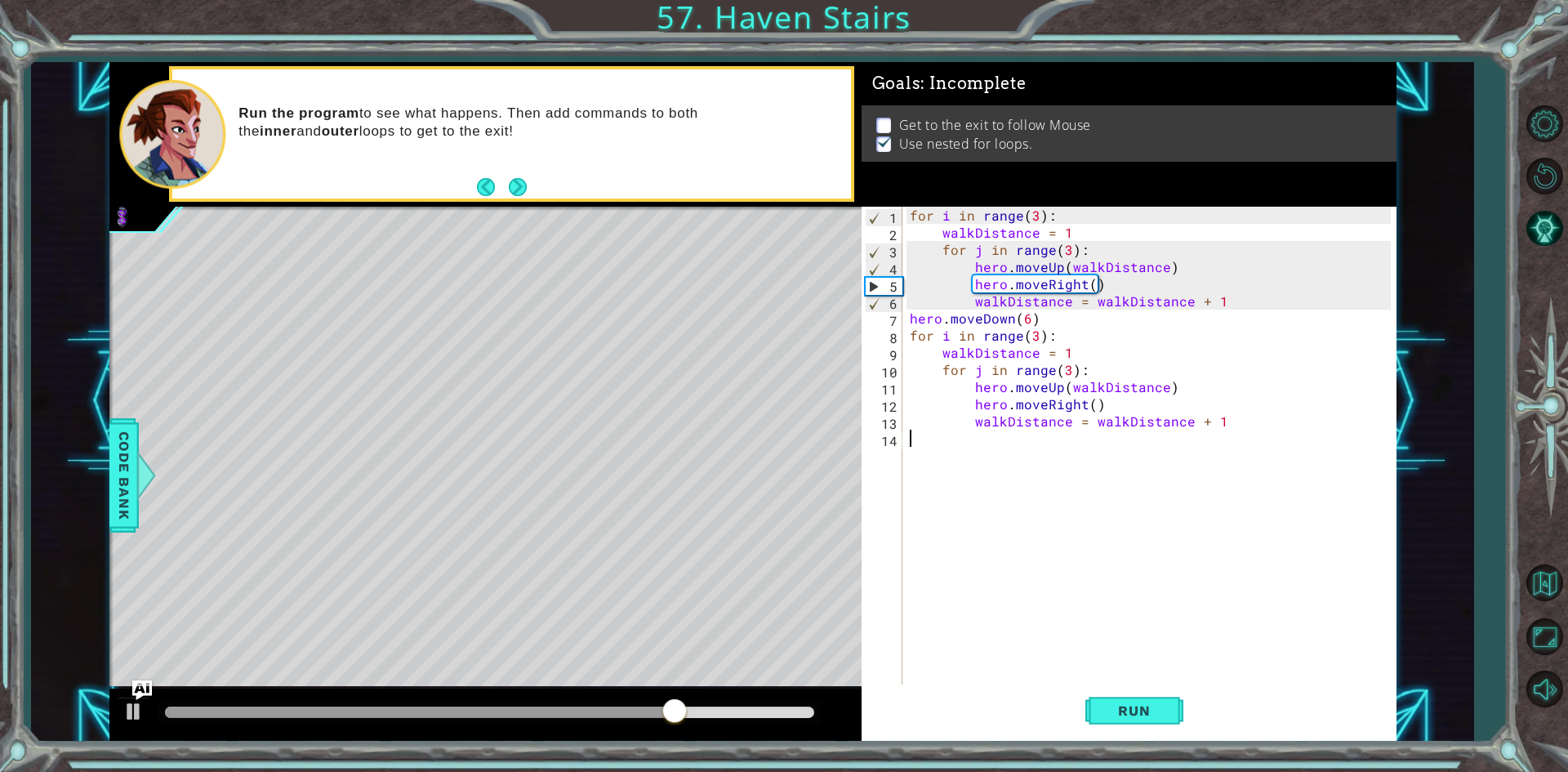
click at [945, 434] on div "for i in range ( 3 ) : walkDistance = 1 for j in range ( 3 ) : hero . moveUp ( …" at bounding box center [1153, 464] width 492 height 515
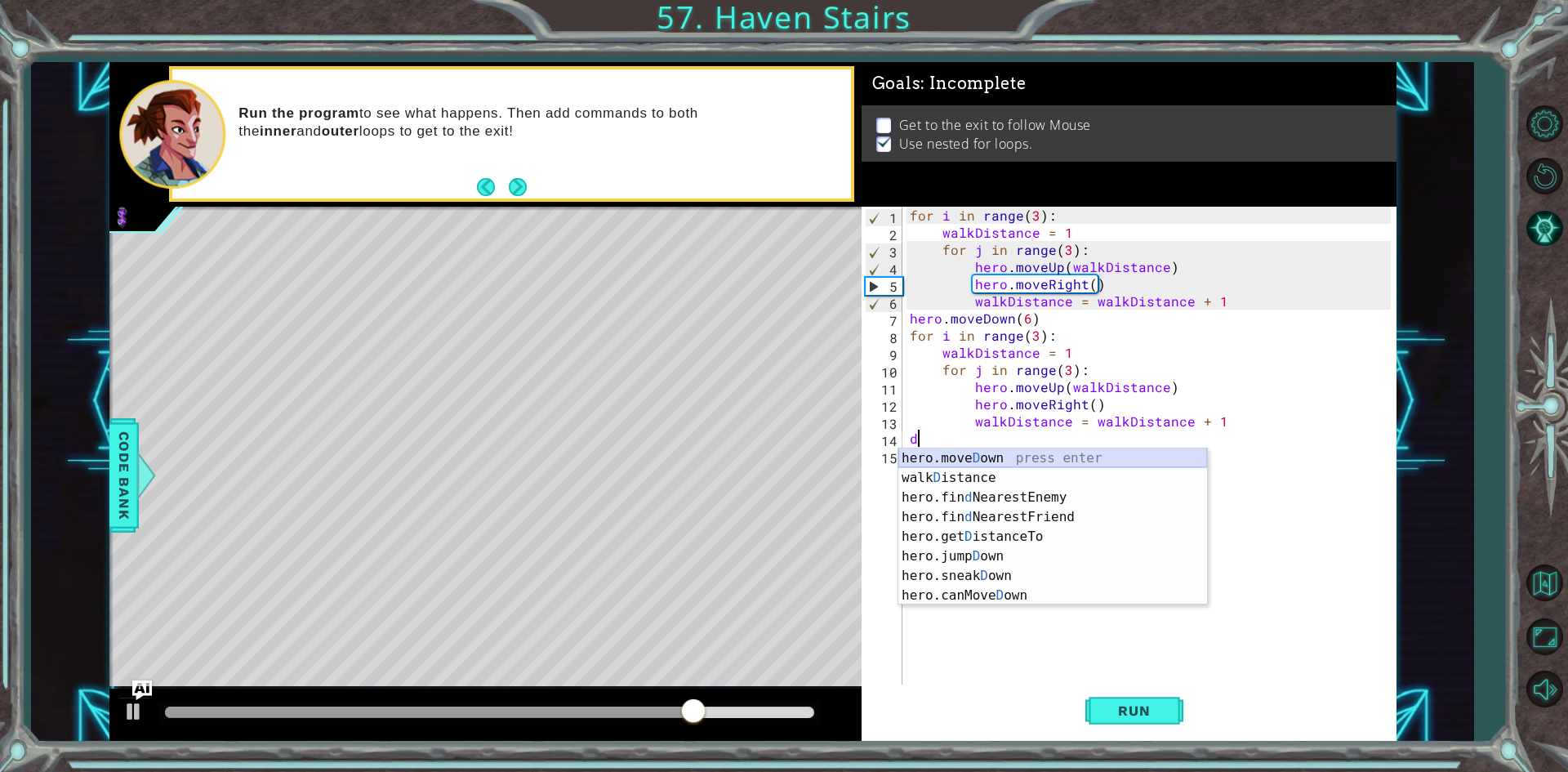
click at [957, 460] on div "hero.[PERSON_NAME] own press enter walk D istance press enter hero.fin d Neares…" at bounding box center [1052, 547] width 309 height 196
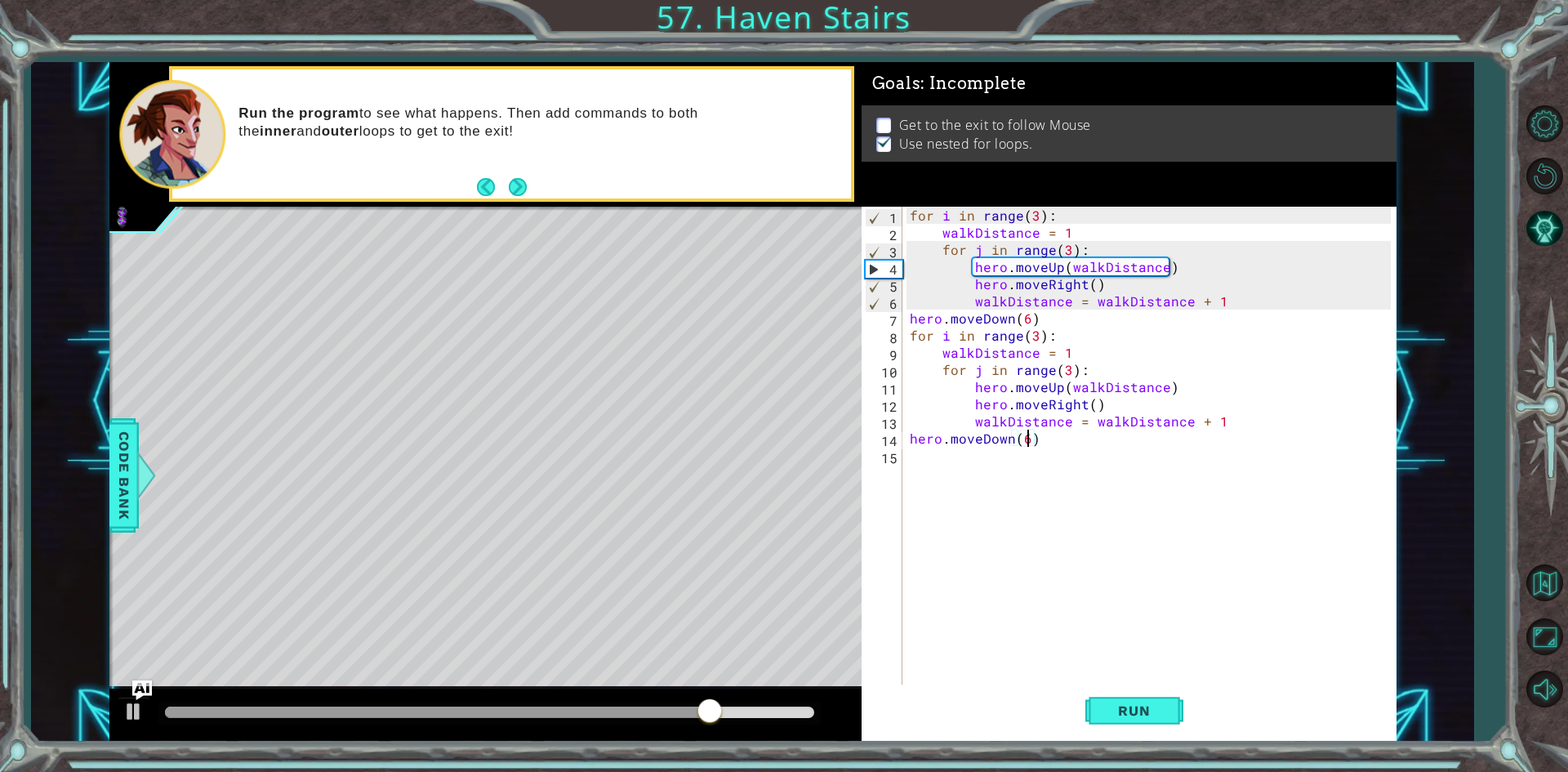
scroll to position [0, 7]
click at [1114, 718] on span "Run" at bounding box center [1134, 711] width 64 height 16
click at [1066, 250] on div "for i in range ( 3 ) : walkDistance = 1 for j in range ( 3 ) : hero . moveUp ( …" at bounding box center [1153, 464] width 492 height 515
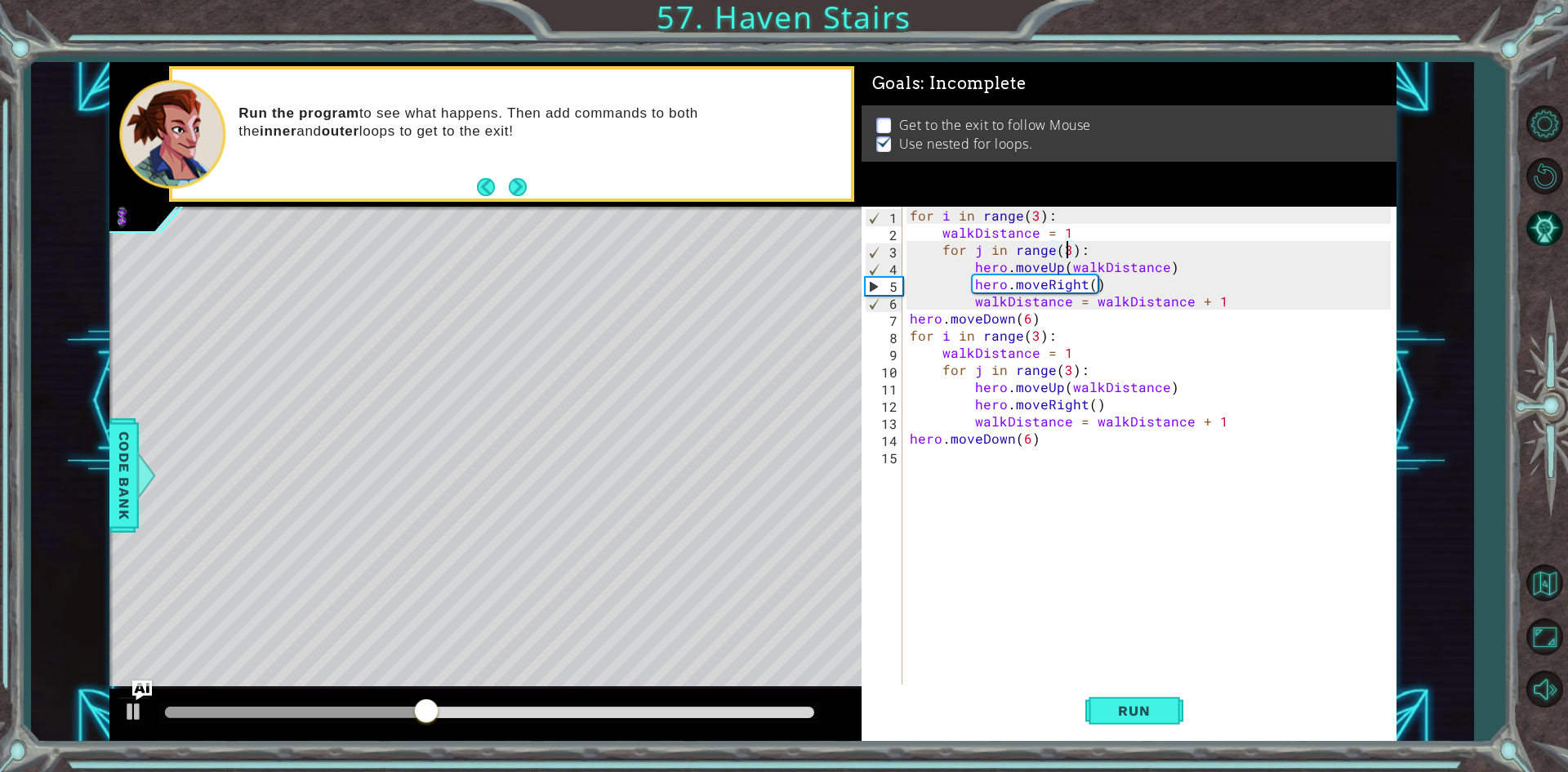
click at [1034, 208] on div "for i in range ( 3 ) : walkDistance = 1 for j in range ( 3 ) : hero . moveUp ( …" at bounding box center [1153, 464] width 492 height 515
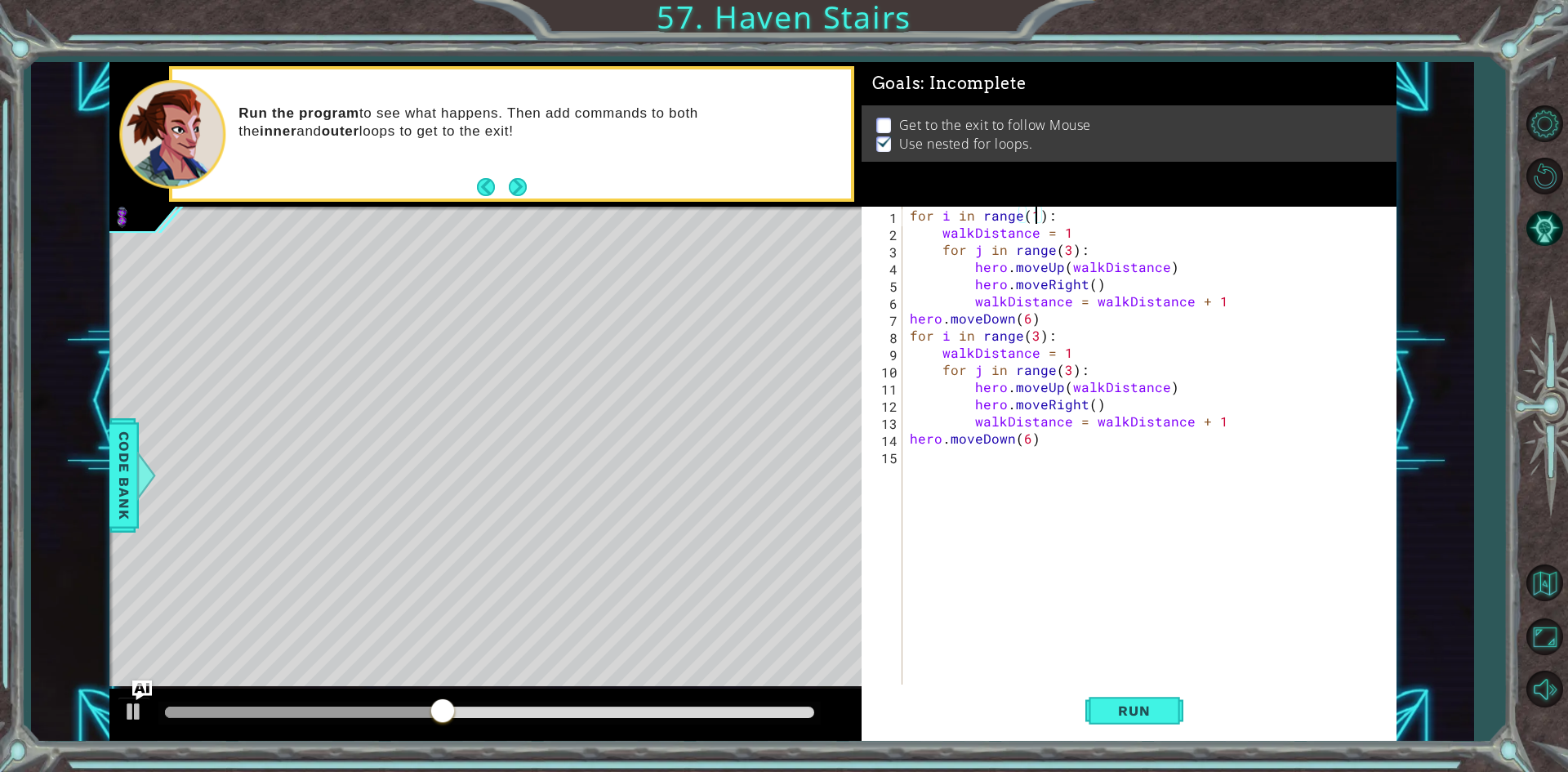
scroll to position [0, 7]
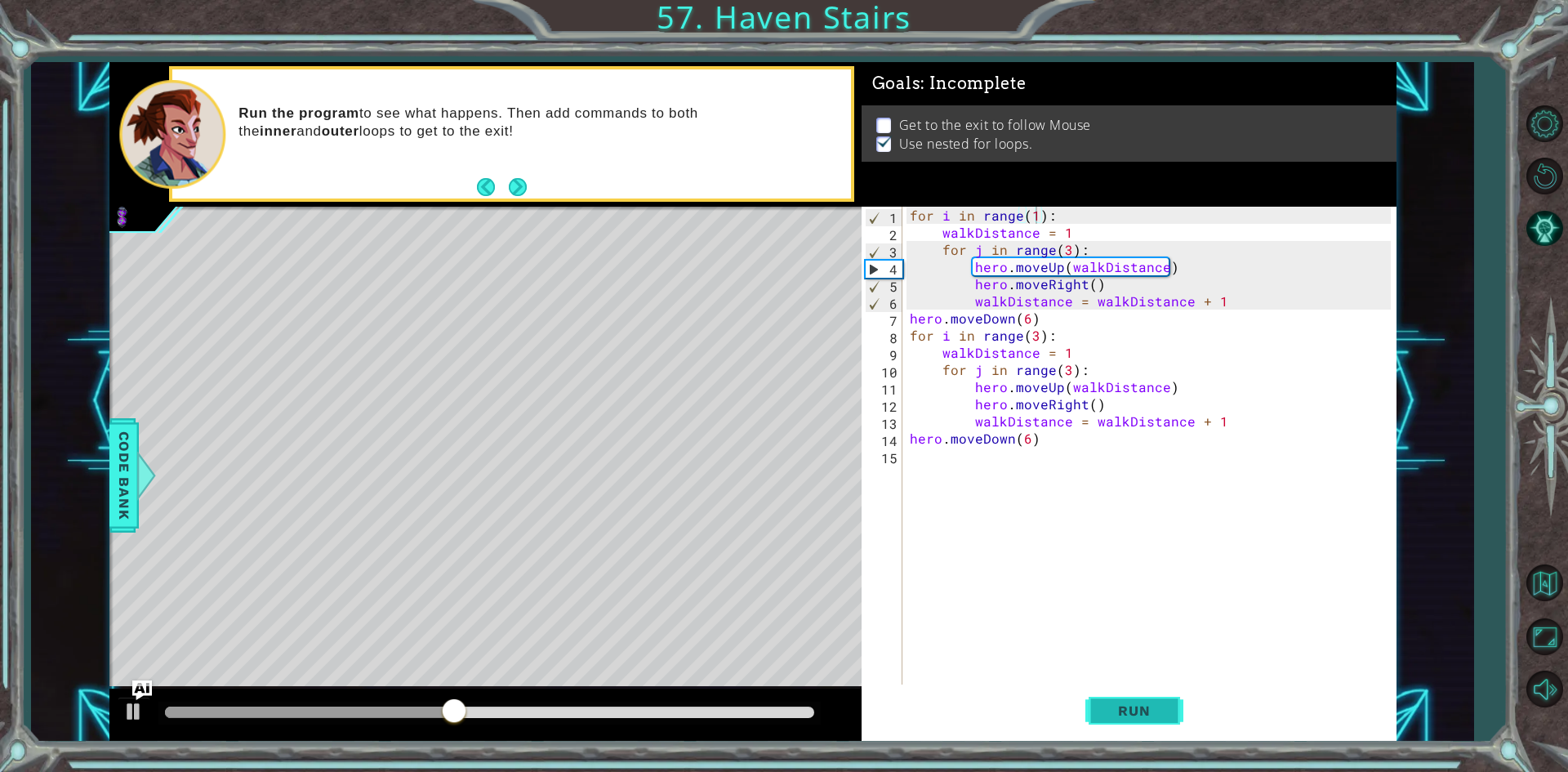
click at [1150, 698] on button "Run" at bounding box center [1134, 711] width 98 height 53
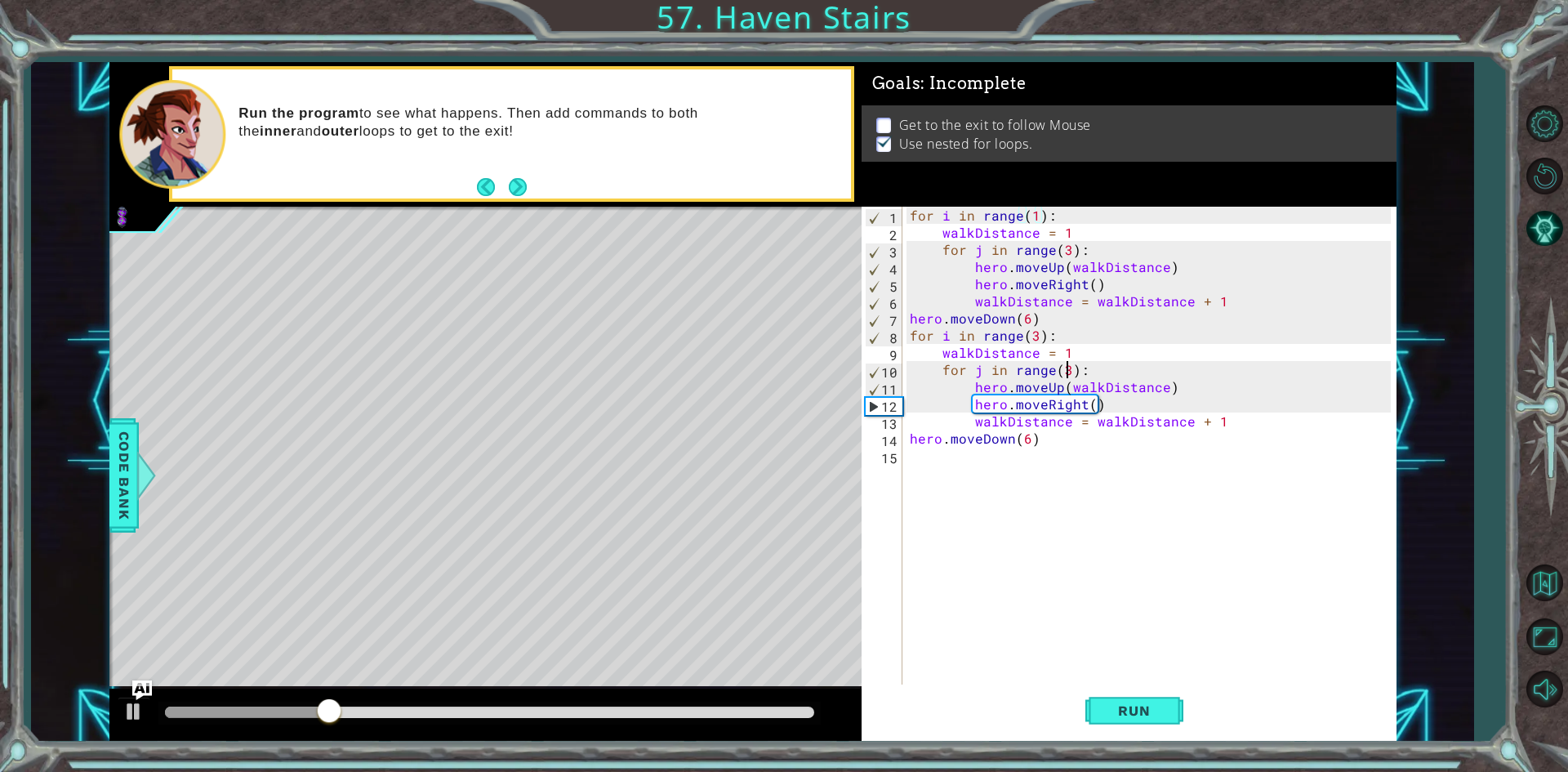
click at [1064, 372] on div "for i in range ( 1 ) : walkDistance = 1 for j in range ( 3 ) : hero . moveUp ( …" at bounding box center [1153, 464] width 492 height 515
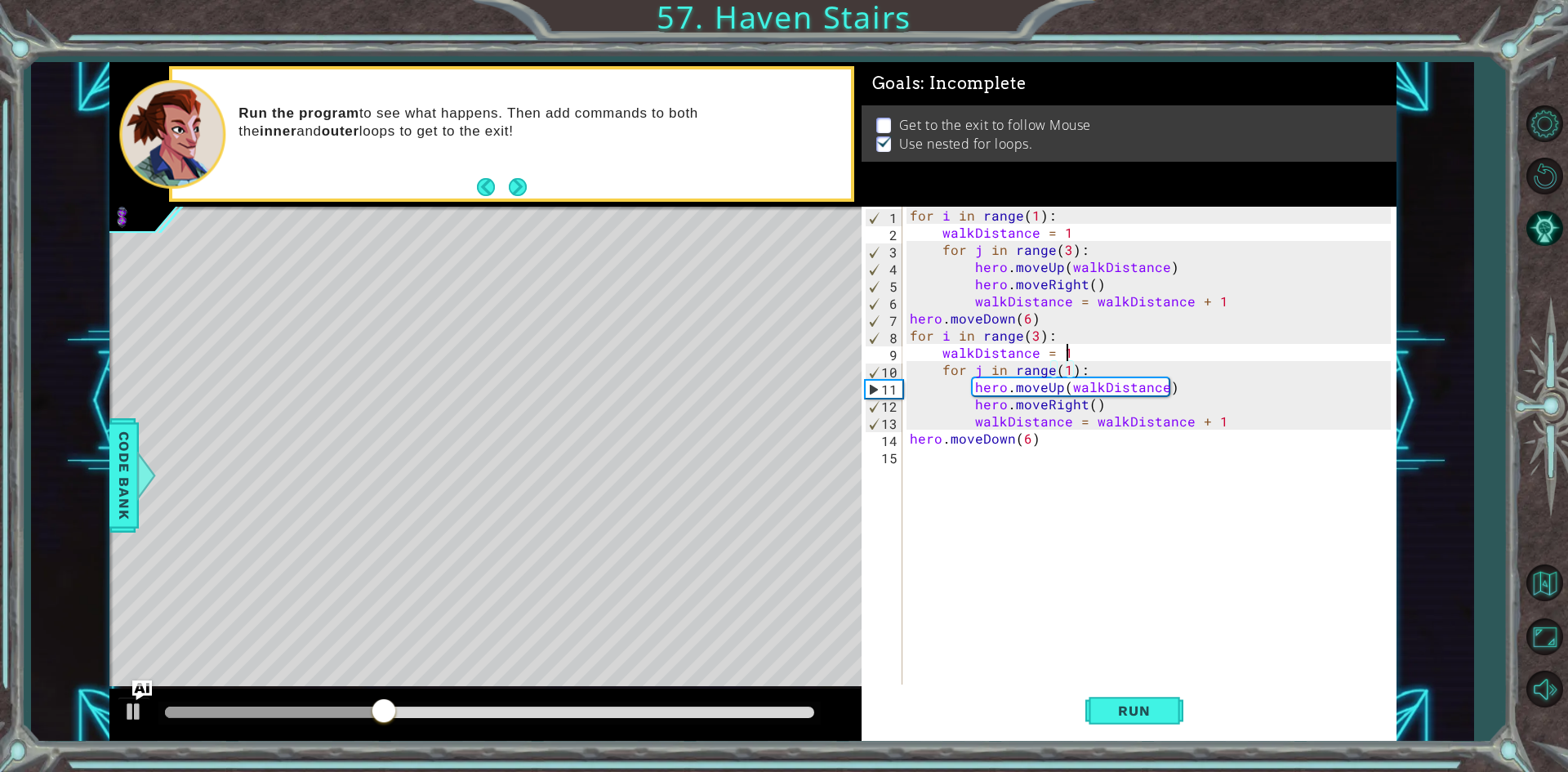
click at [1104, 351] on div "for i in range ( 1 ) : walkDistance = 1 for j in range ( 3 ) : hero . moveUp ( …" at bounding box center [1153, 464] width 492 height 515
click at [1074, 363] on div "for i in range ( 1 ) : walkDistance = 1 for j in range ( 3 ) : hero . moveUp ( …" at bounding box center [1153, 464] width 492 height 515
click at [1071, 353] on div "for i in range ( 1 ) : walkDistance = 1 for j in range ( 3 ) : hero . moveUp ( …" at bounding box center [1153, 464] width 492 height 515
type textarea "walkDistance = 1"
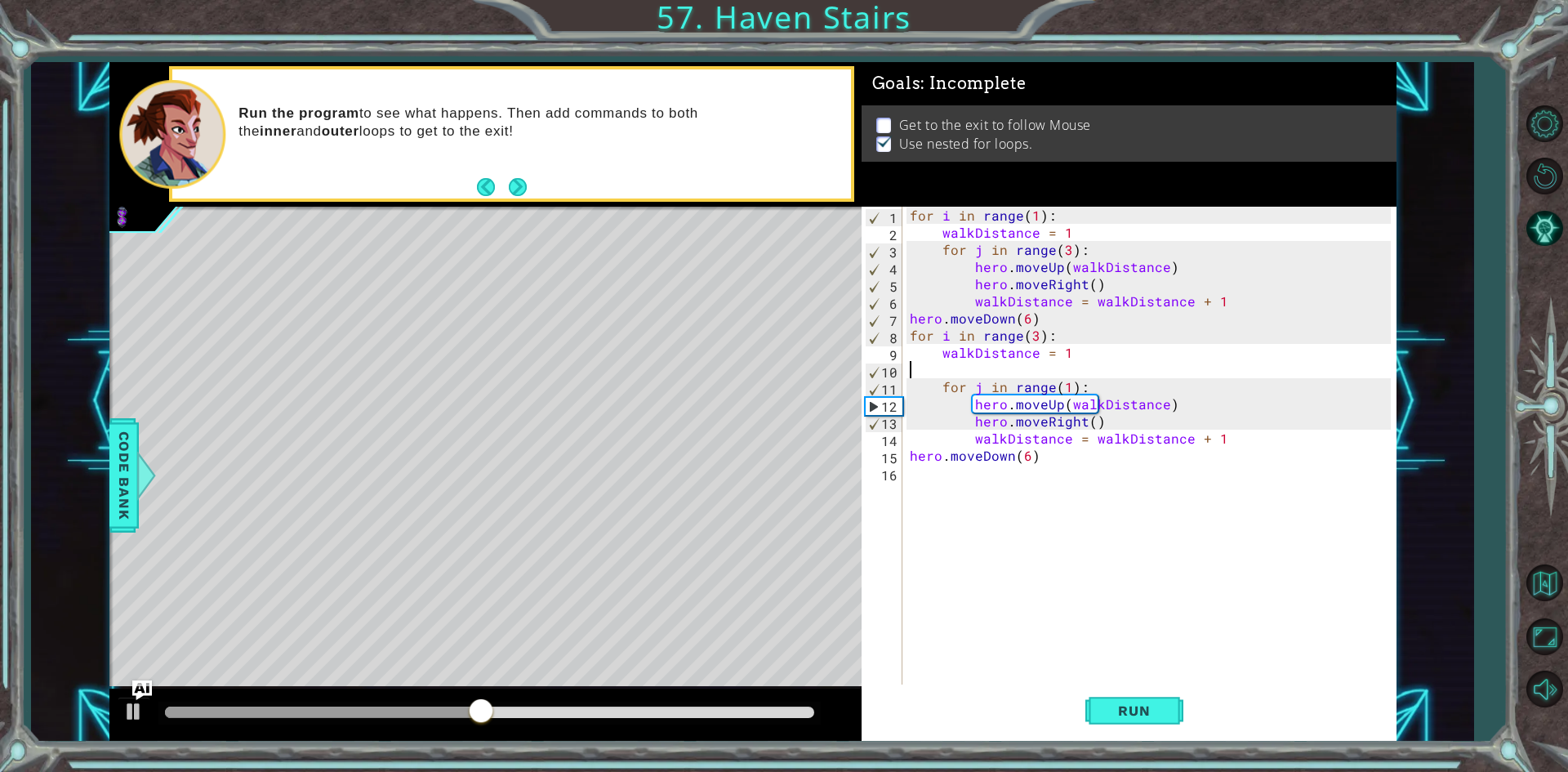
scroll to position [0, 0]
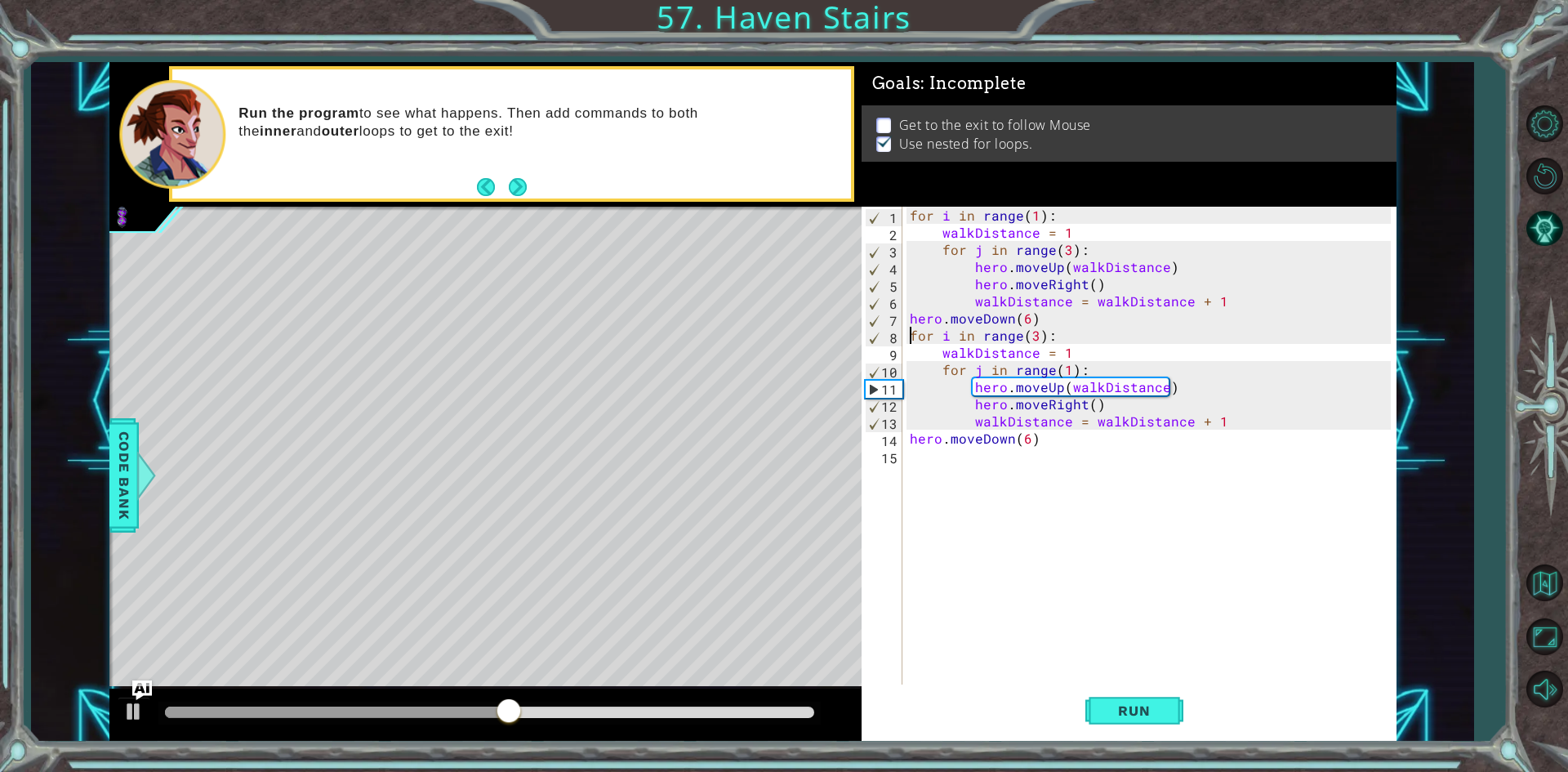
click at [909, 331] on div "for i in range ( 1 ) : walkDistance = 1 for j in range ( 3 ) : hero . moveUp ( …" at bounding box center [1153, 464] width 492 height 515
type textarea "for i in range(3):"
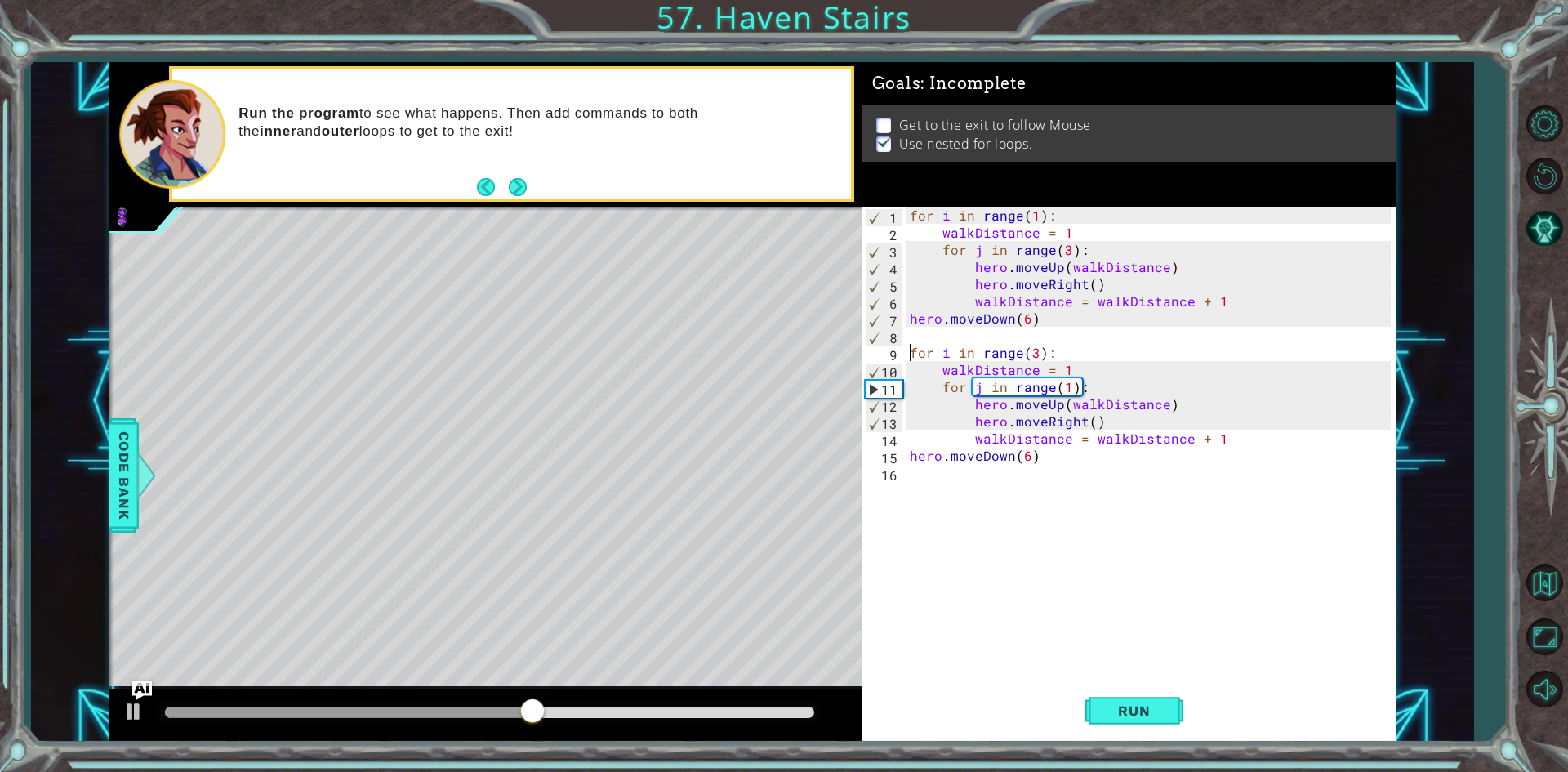
click at [909, 331] on div "for i in range ( 1 ) : walkDistance = 1 for j in range ( 3 ) : hero . moveUp ( …" at bounding box center [1153, 464] width 492 height 515
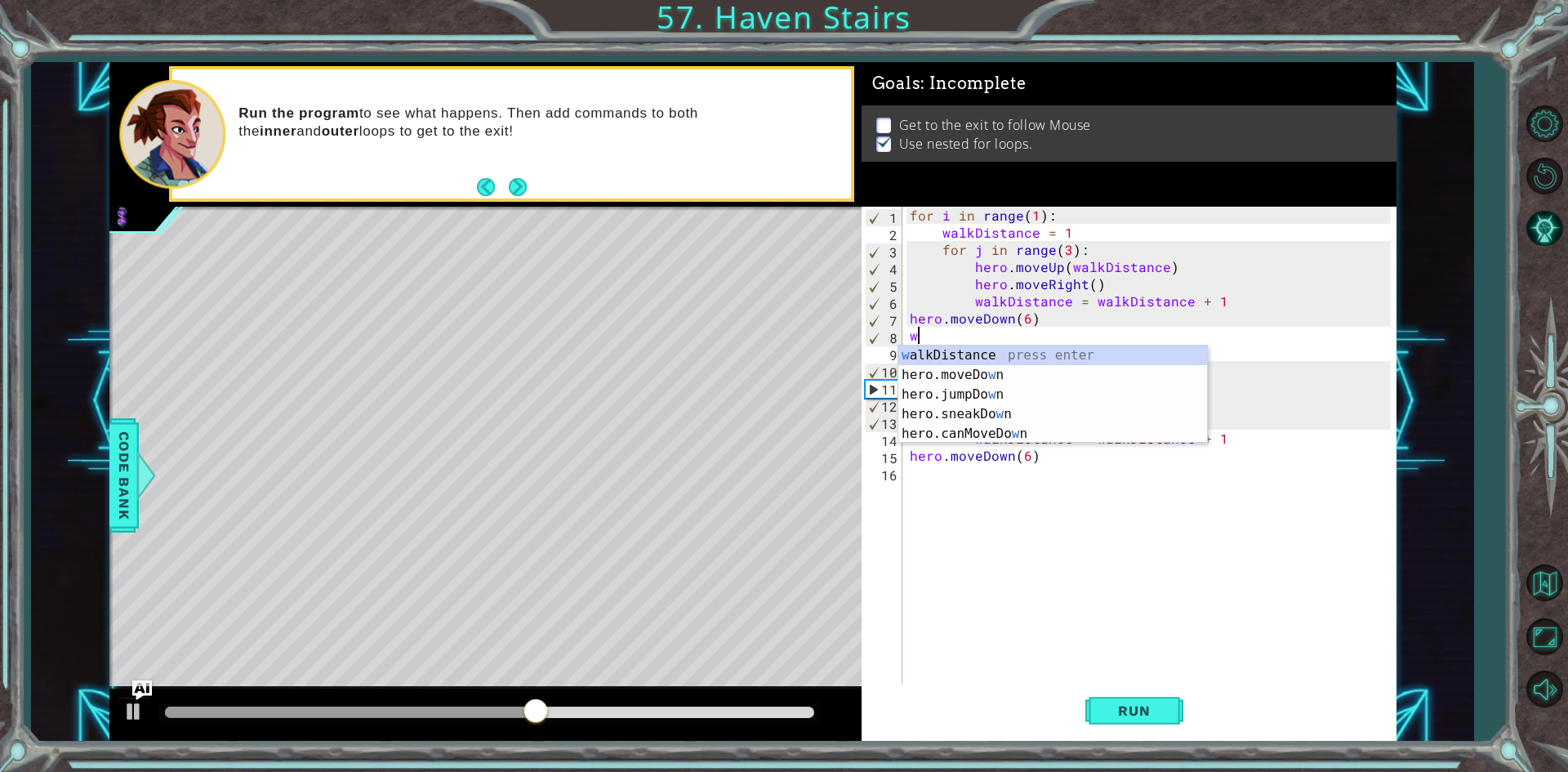
type textarea "w"
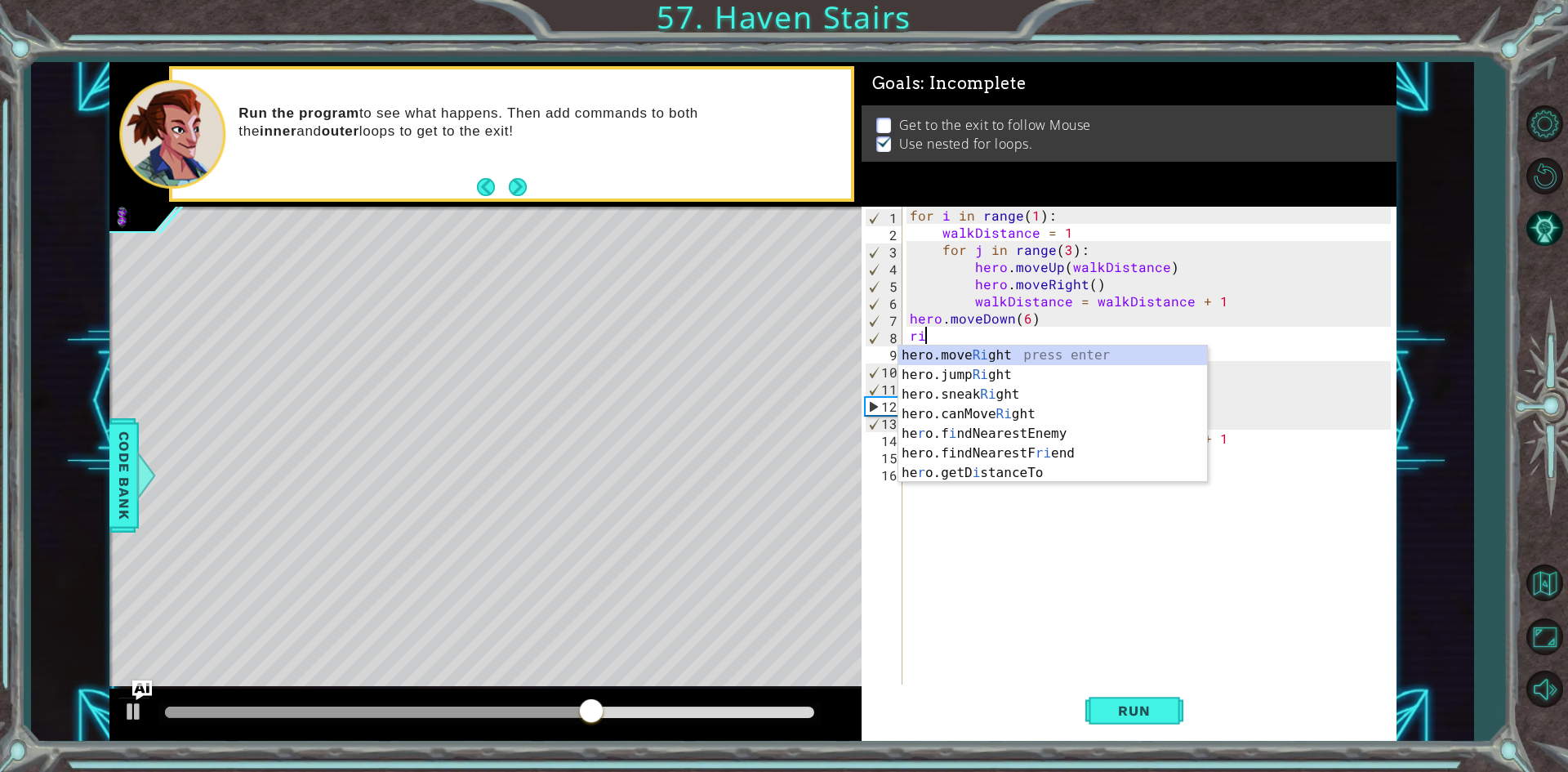
click at [979, 362] on div "hero.move Ri ght press enter hero.jump Ri ght press enter hero.sneak Ri ght pre…" at bounding box center [1052, 434] width 309 height 176
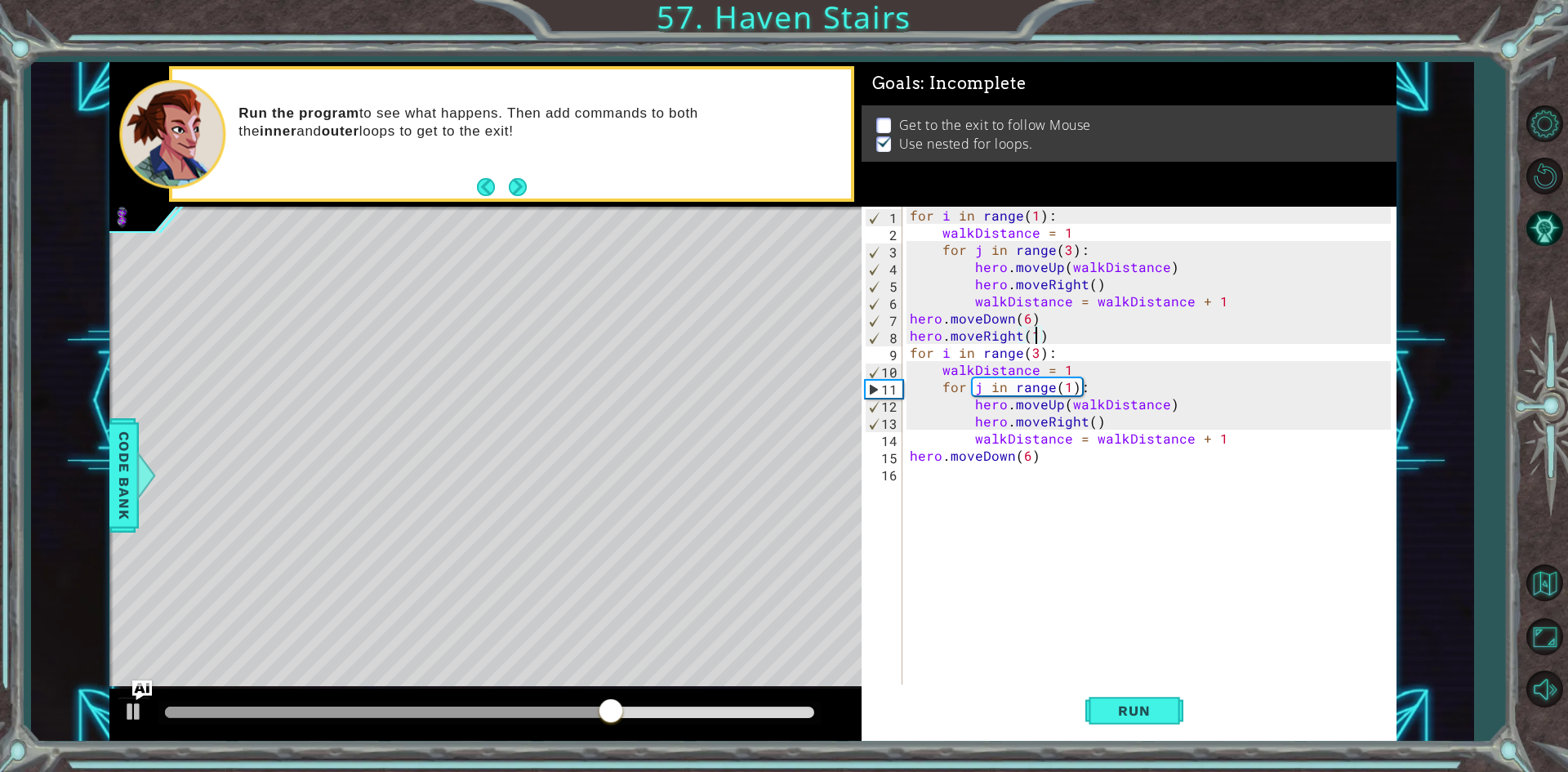
scroll to position [0, 7]
type textarea "hero.moveRight(1)"
click at [1137, 748] on div "1 ההההההההההההההההההההההההההההההההההההההההההההההההההההההההההההההההההההההההההההה…" at bounding box center [784, 386] width 1568 height 772
click at [1133, 713] on span "Run" at bounding box center [1134, 711] width 64 height 16
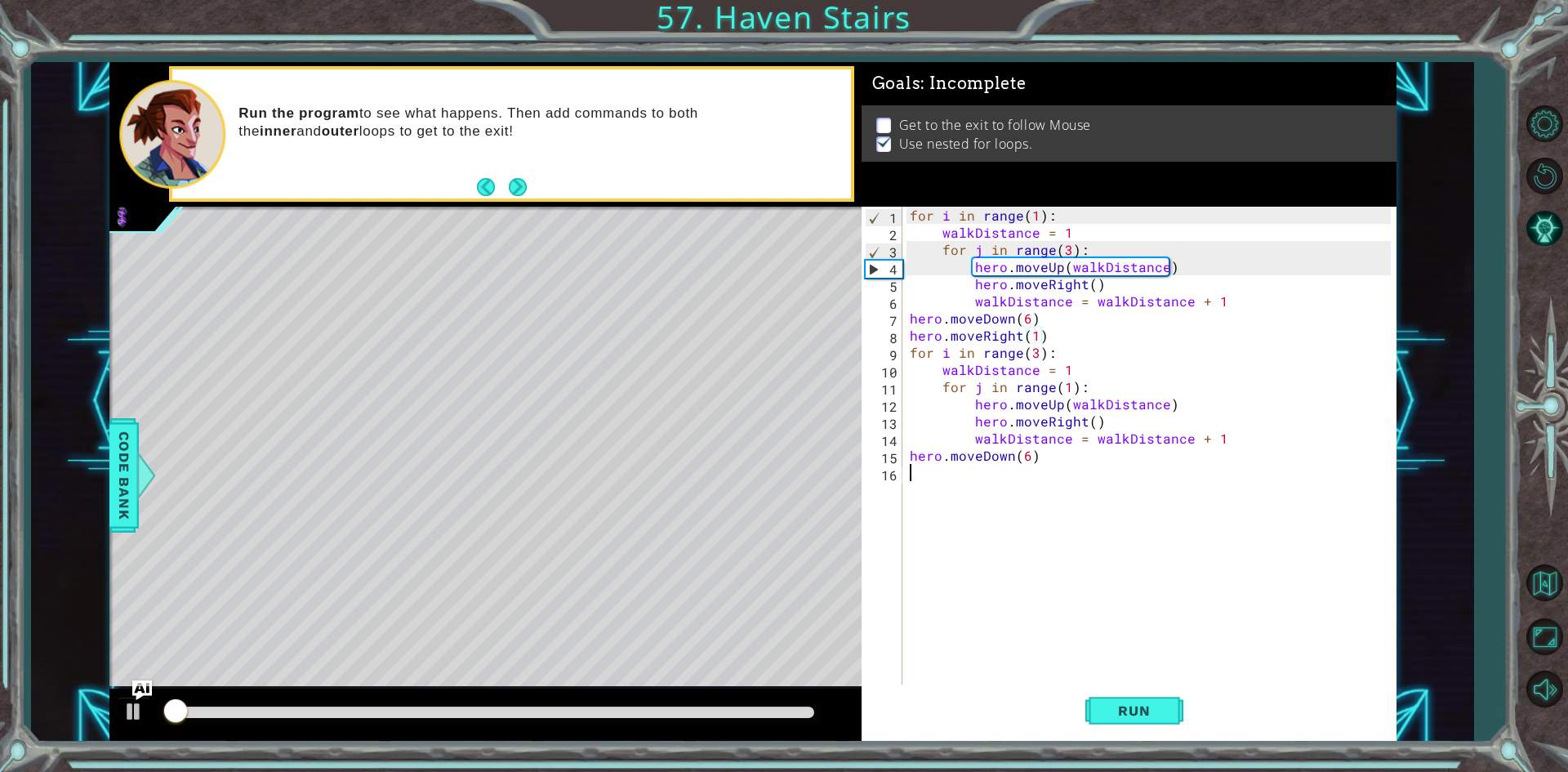
click at [1033, 493] on div "for i in range ( 1 ) : walkDistance = 1 for j in range ( 3 ) : hero . moveUp ( …" at bounding box center [1153, 464] width 492 height 515
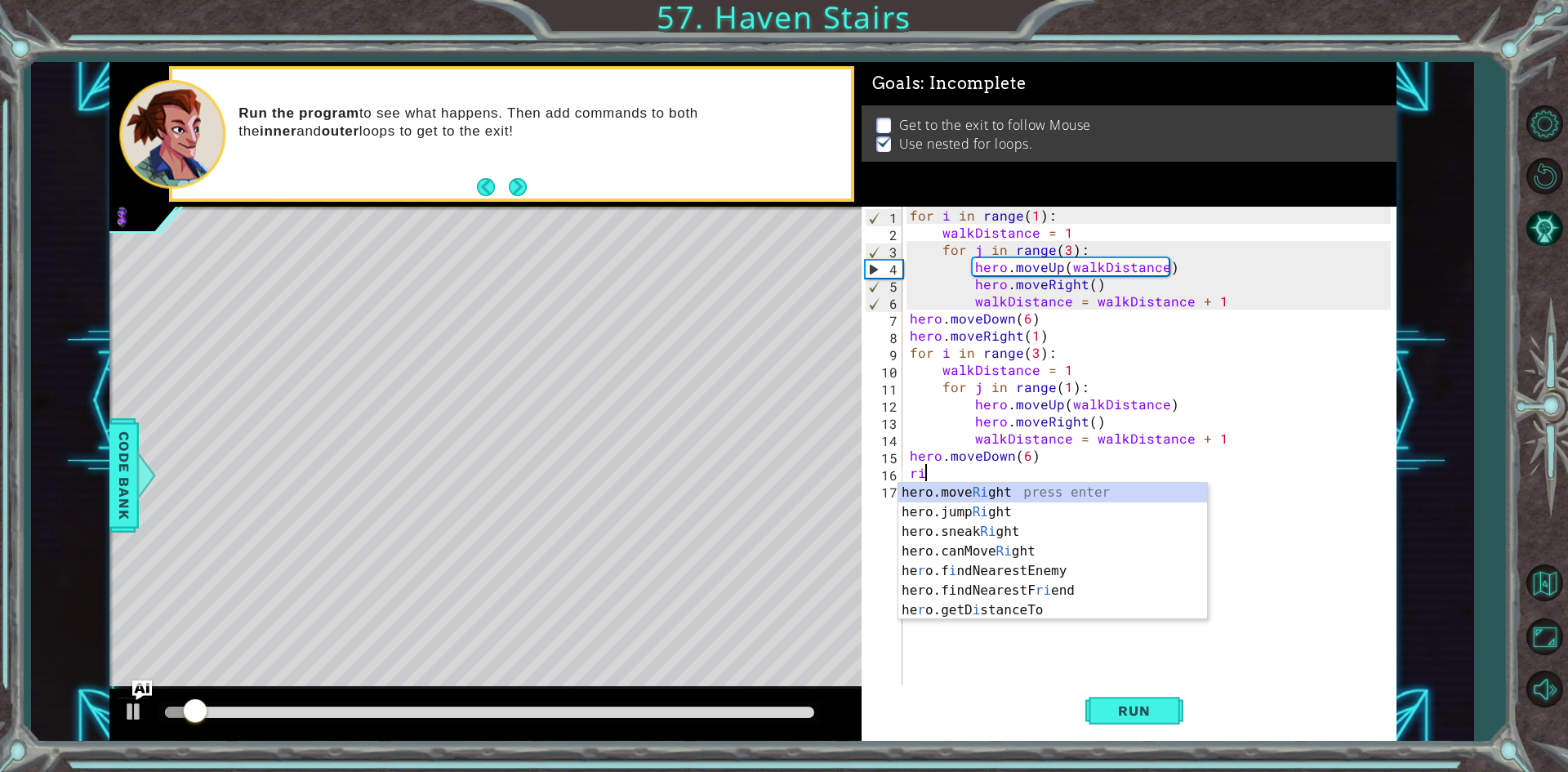
click at [961, 484] on div "hero.move Ri ght press enter hero.jump Ri ght press enter hero.sneak Ri ght pre…" at bounding box center [1052, 571] width 309 height 176
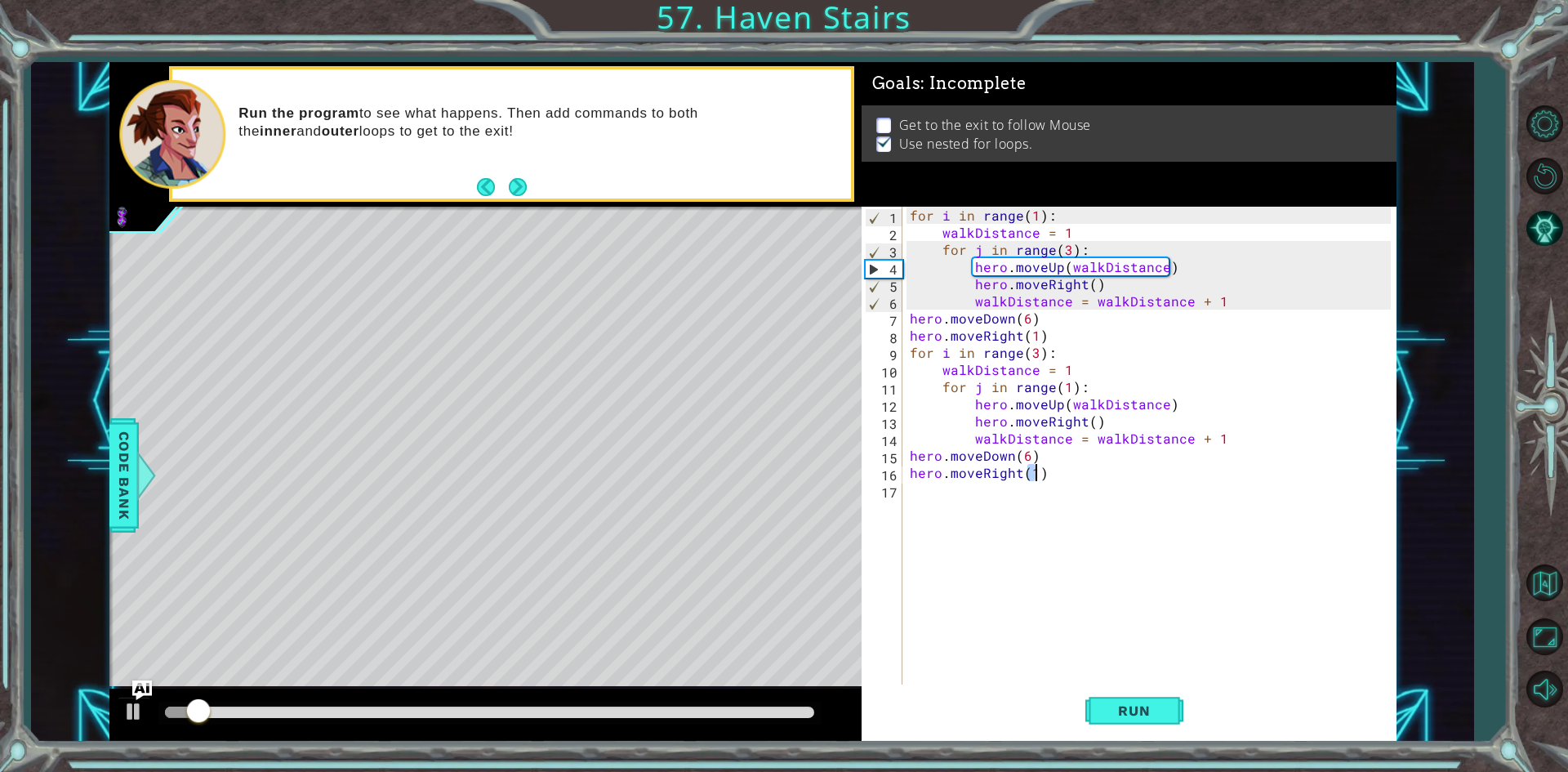
type textarea "hero.moveRight(1)"
click at [1041, 561] on div "for i in range ( 1 ) : walkDistance = 1 for j in range ( 3 ) : hero . moveUp ( …" at bounding box center [1153, 464] width 492 height 515
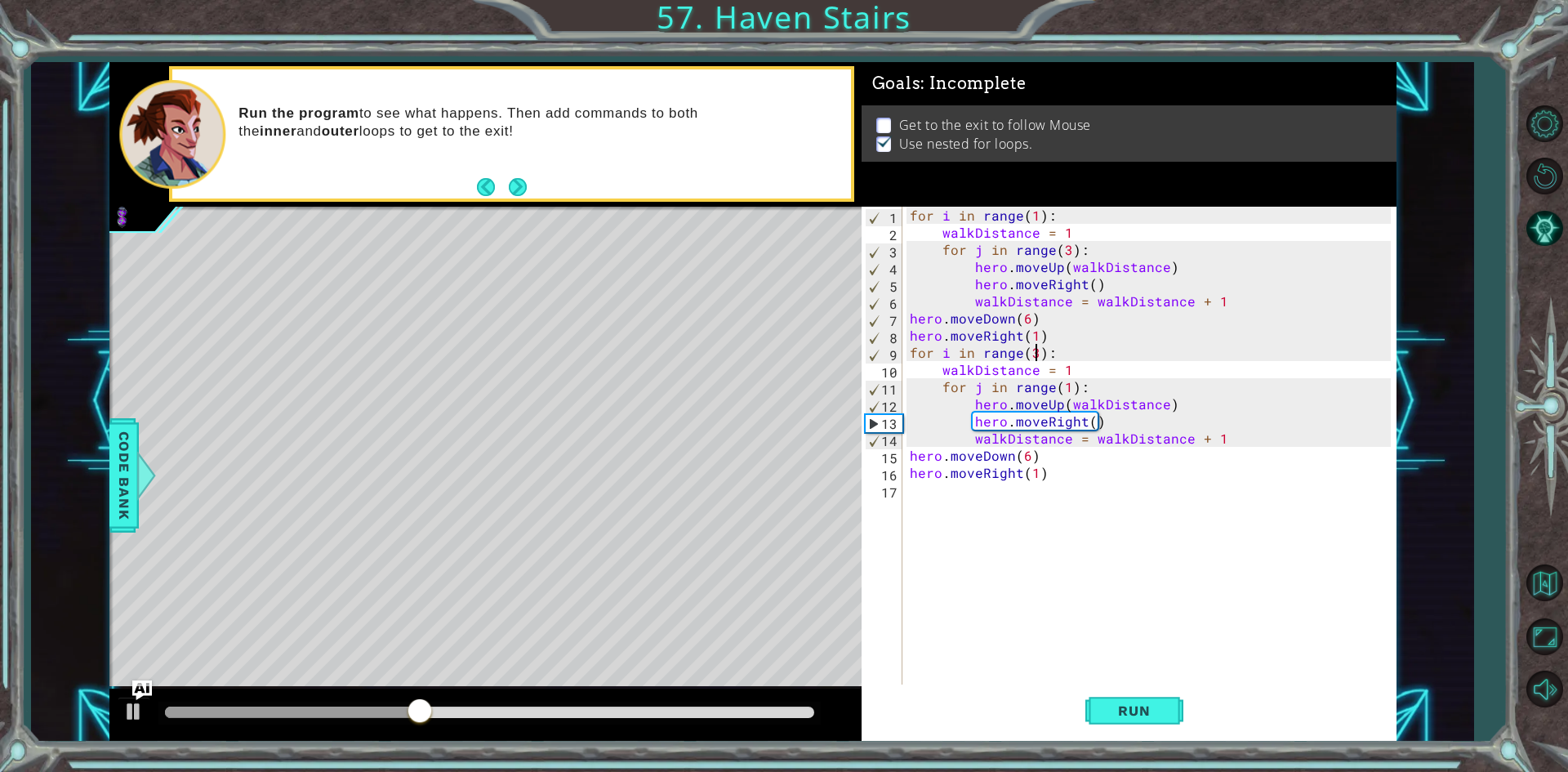
click at [1034, 353] on div "for i in range ( 1 ) : walkDistance = 1 for j in range ( 3 ) : hero . moveUp ( …" at bounding box center [1153, 464] width 492 height 515
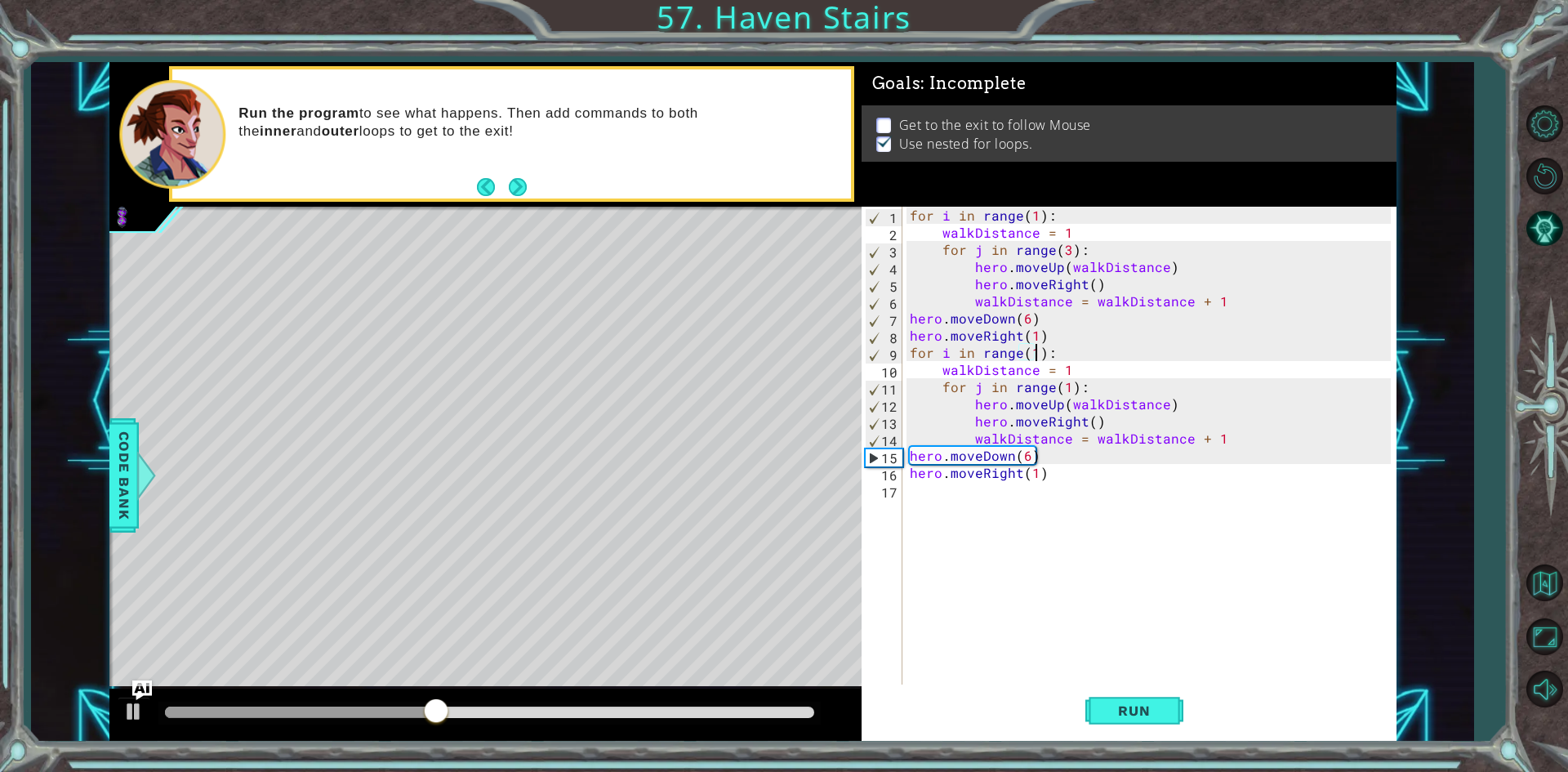
scroll to position [0, 7]
click at [1062, 382] on div "for i in range ( 1 ) : walkDistance = 1 for j in range ( 3 ) : hero . moveUp ( …" at bounding box center [1153, 464] width 492 height 515
click at [1062, 382] on div "for i in range ( 1 ) : walkDistance = 1 for j in range ( 3 ) : hero . moveUp ( …" at bounding box center [1153, 464] width 492 height 515
click at [1066, 386] on div "for i in range ( 1 ) : walkDistance = 1 for j in range ( 3 ) : hero . moveUp ( …" at bounding box center [1153, 464] width 492 height 515
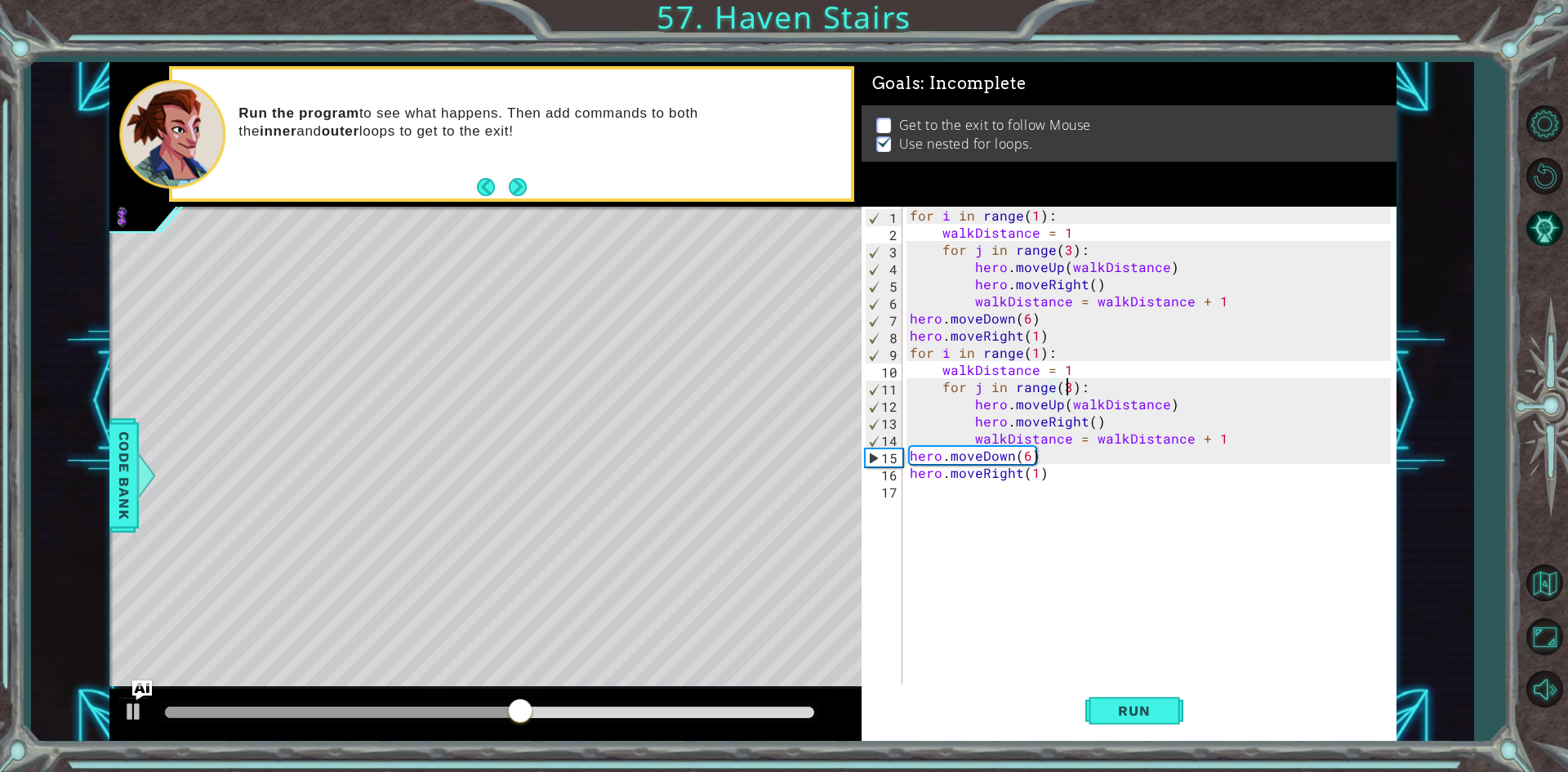
click at [1051, 473] on div "for i in range ( 1 ) : walkDistance = 1 for j in range ( 3 ) : hero . moveUp ( …" at bounding box center [1153, 464] width 492 height 515
type textarea "hero.moveRight(1)"
click at [1115, 734] on button "Run" at bounding box center [1134, 711] width 98 height 53
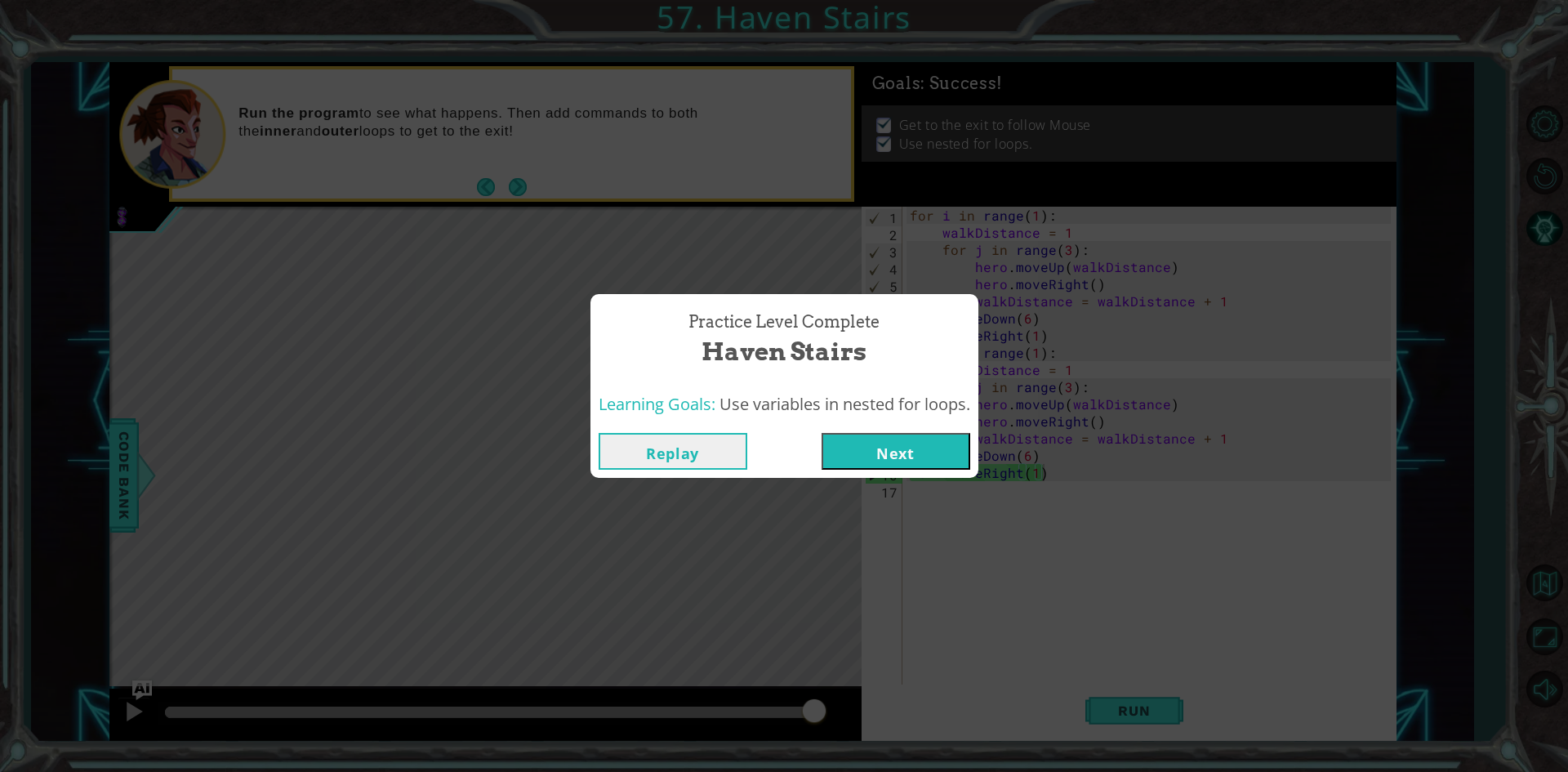
click at [861, 441] on button "Next" at bounding box center [896, 452] width 149 height 37
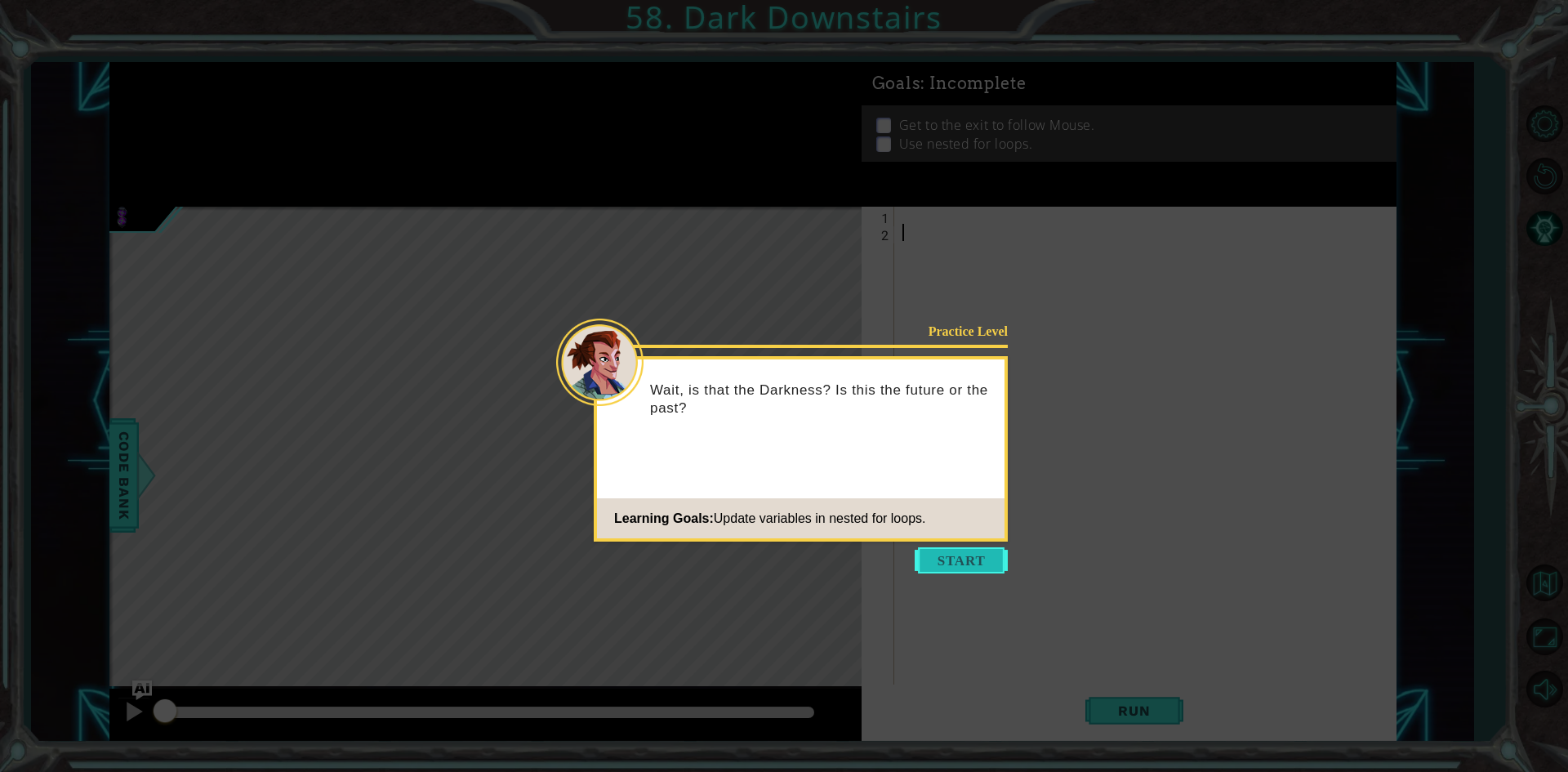
click at [938, 563] on button "Start" at bounding box center [961, 561] width 93 height 26
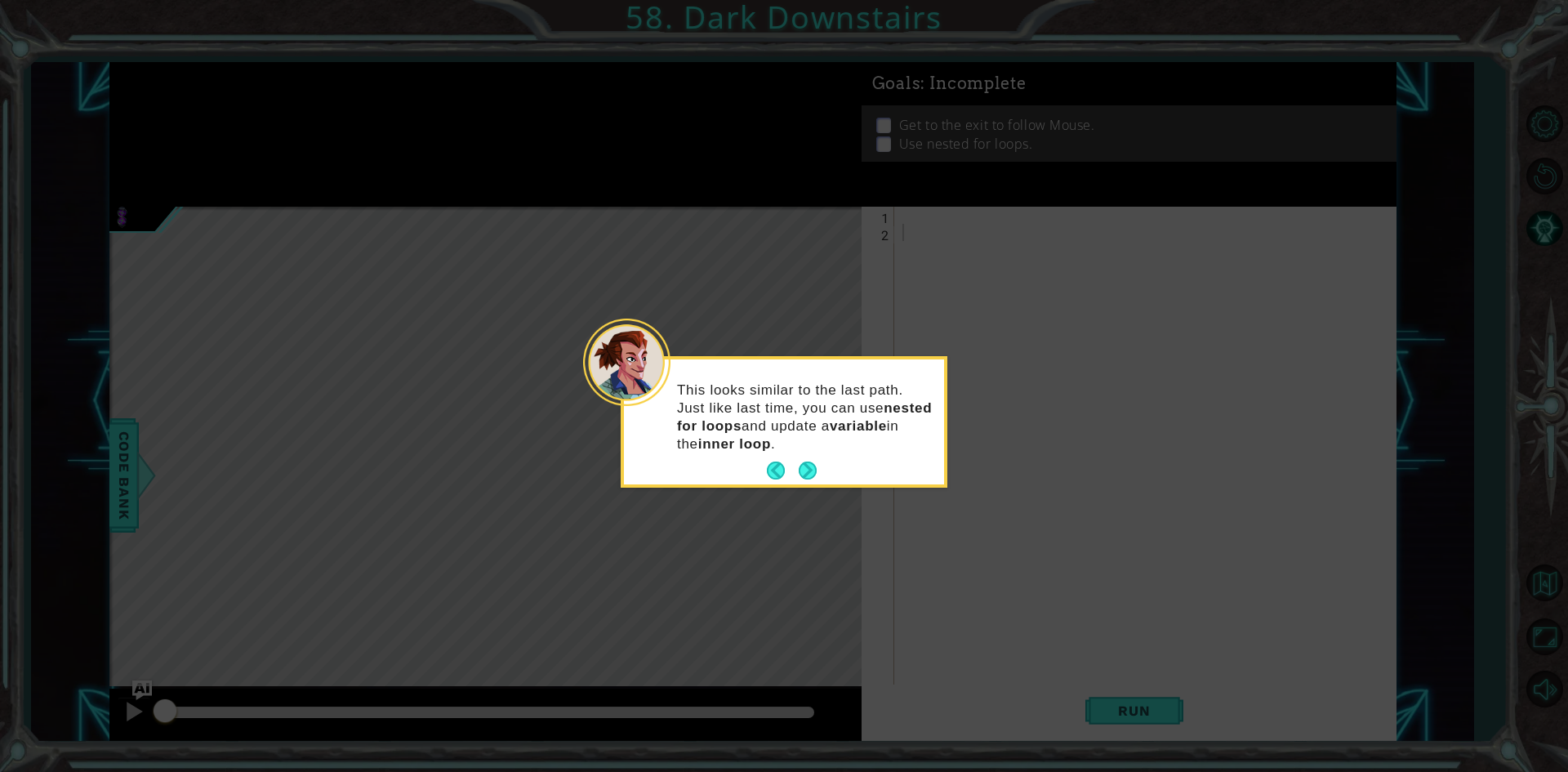
click at [814, 484] on div "This looks similar to the last path. Just like last time, you can use nested fo…" at bounding box center [784, 422] width 327 height 132
click at [808, 471] on button "Next" at bounding box center [808, 470] width 18 height 18
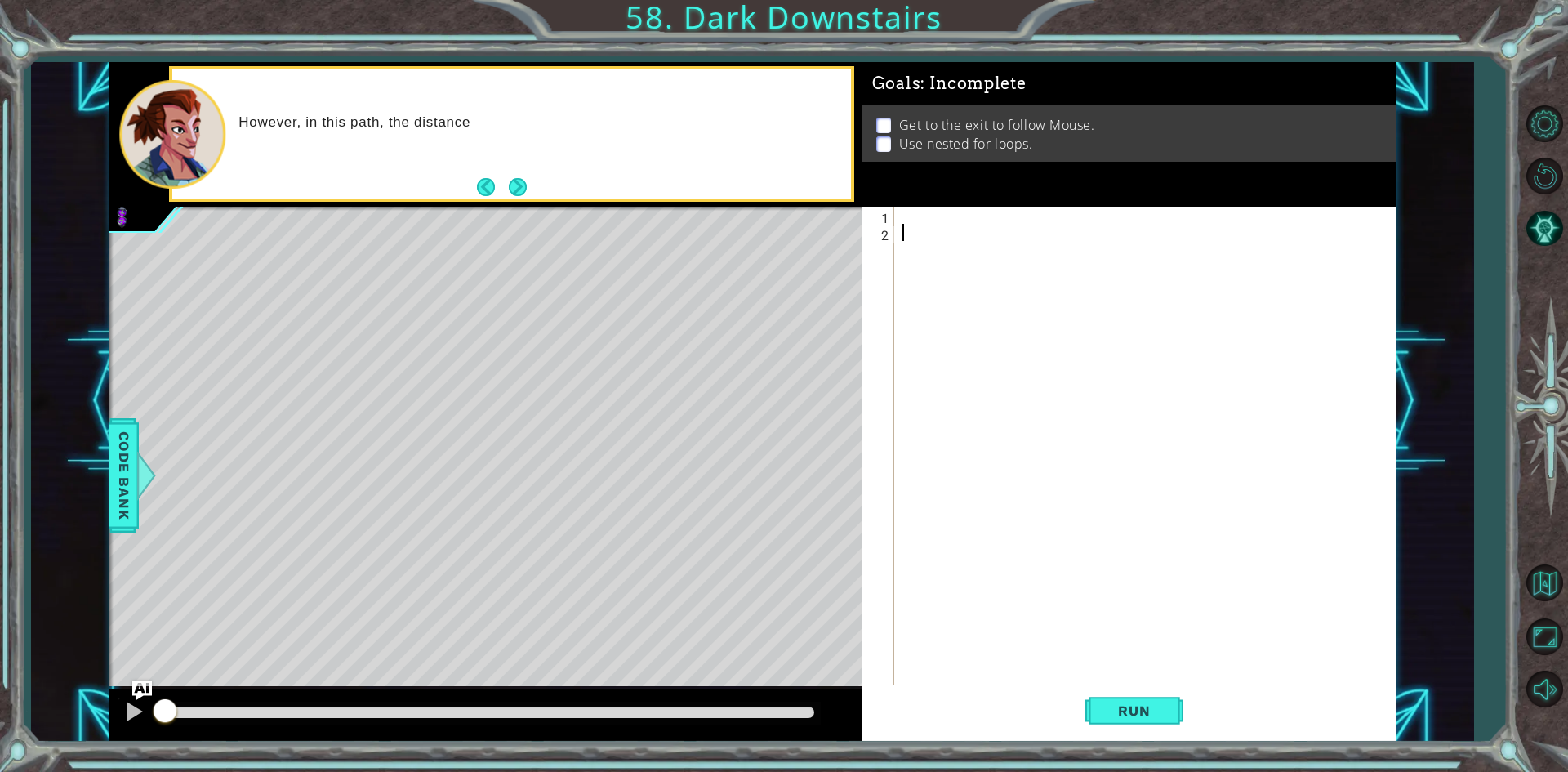
click at [945, 232] on div at bounding box center [1149, 464] width 500 height 515
drag, startPoint x: 970, startPoint y: 214, endPoint x: 1024, endPoint y: 183, distance: 62.3
click at [1024, 183] on div "Goals : Incomplete Get to the exit to follow Mouse. Use nested for loops. 1 2 ה…" at bounding box center [1129, 401] width 535 height 680
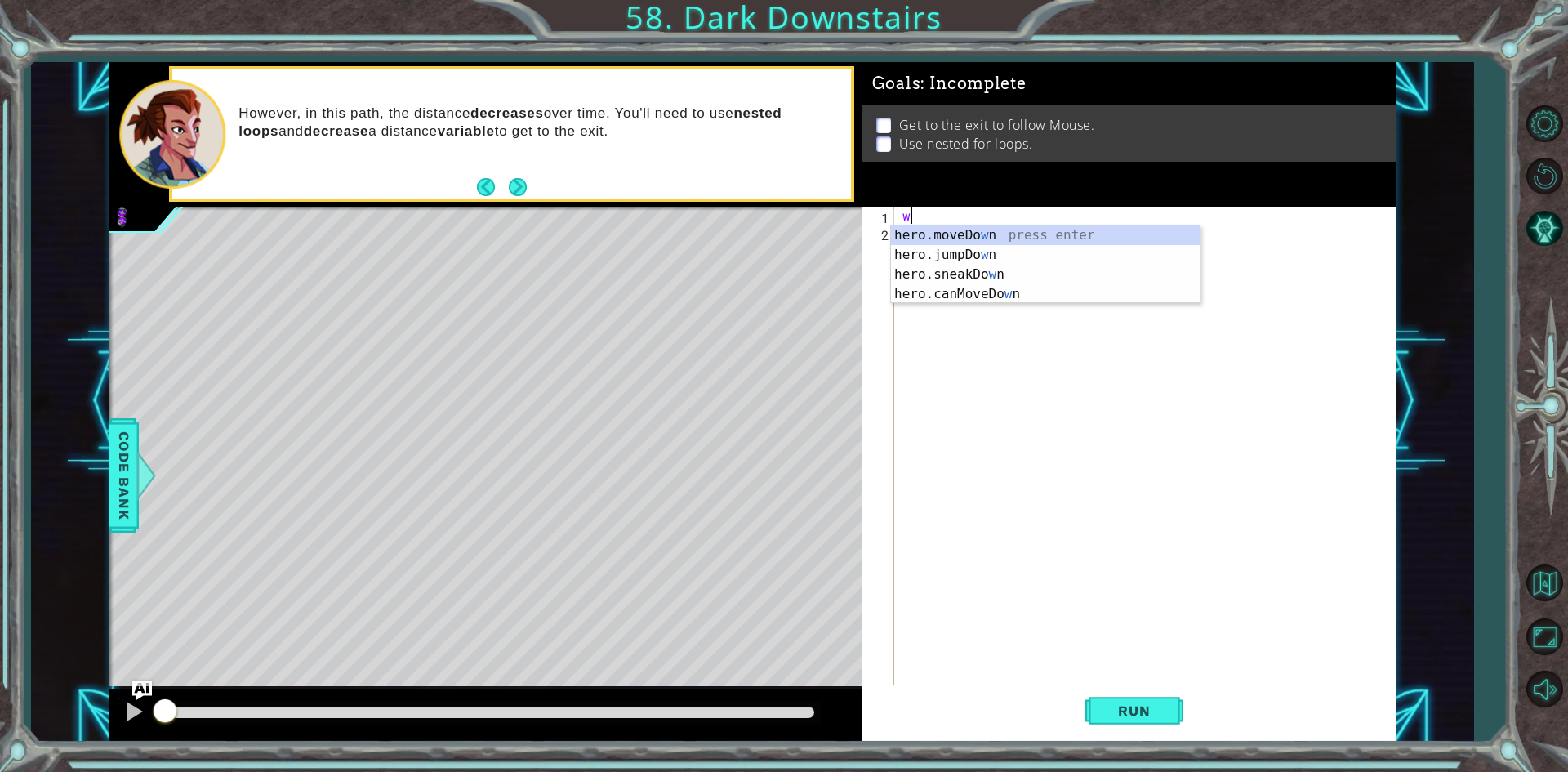
type textarea "w"
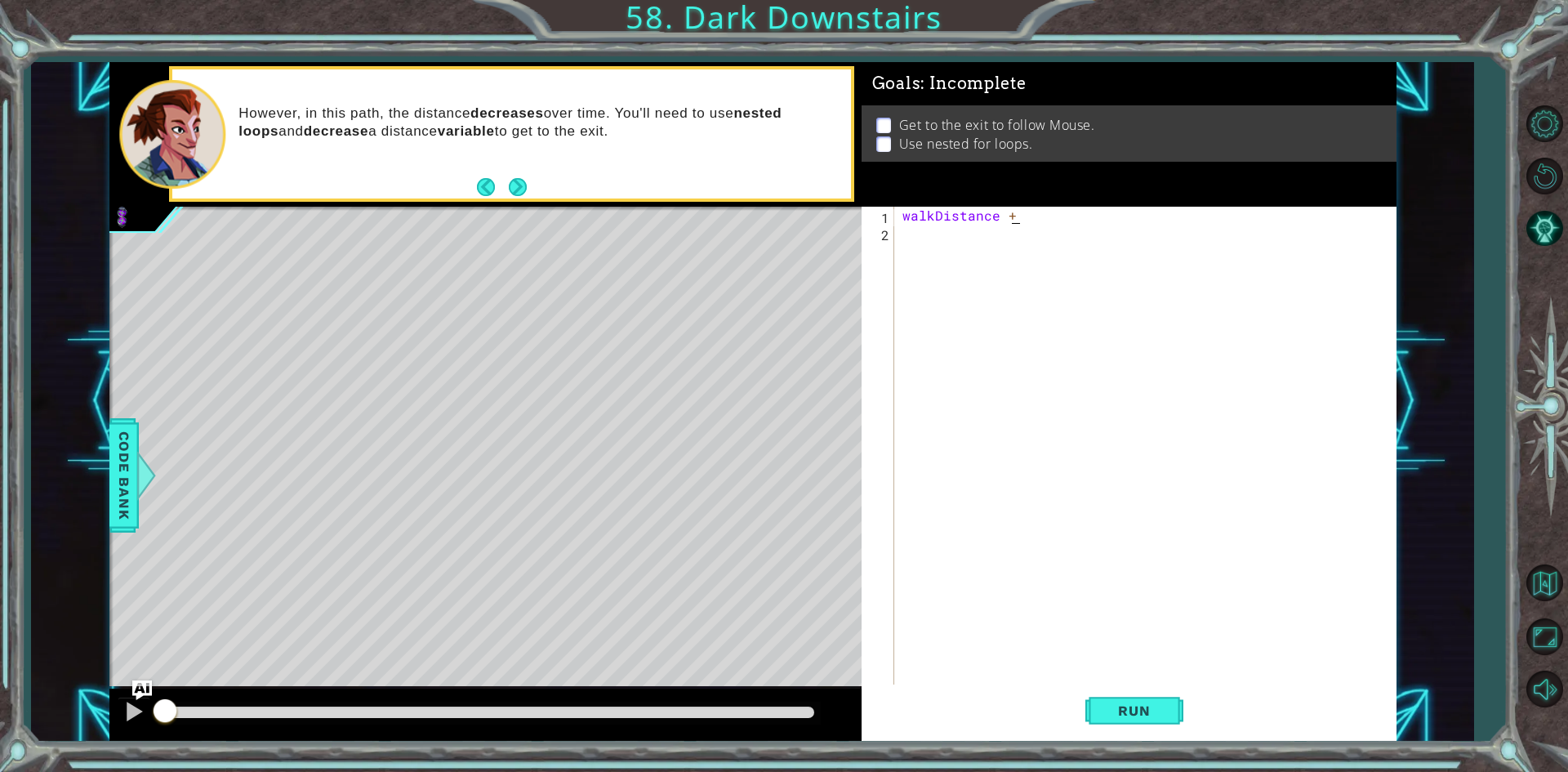
scroll to position [0, 6]
